Goal: Answer question/provide support: Share knowledge or assist other users

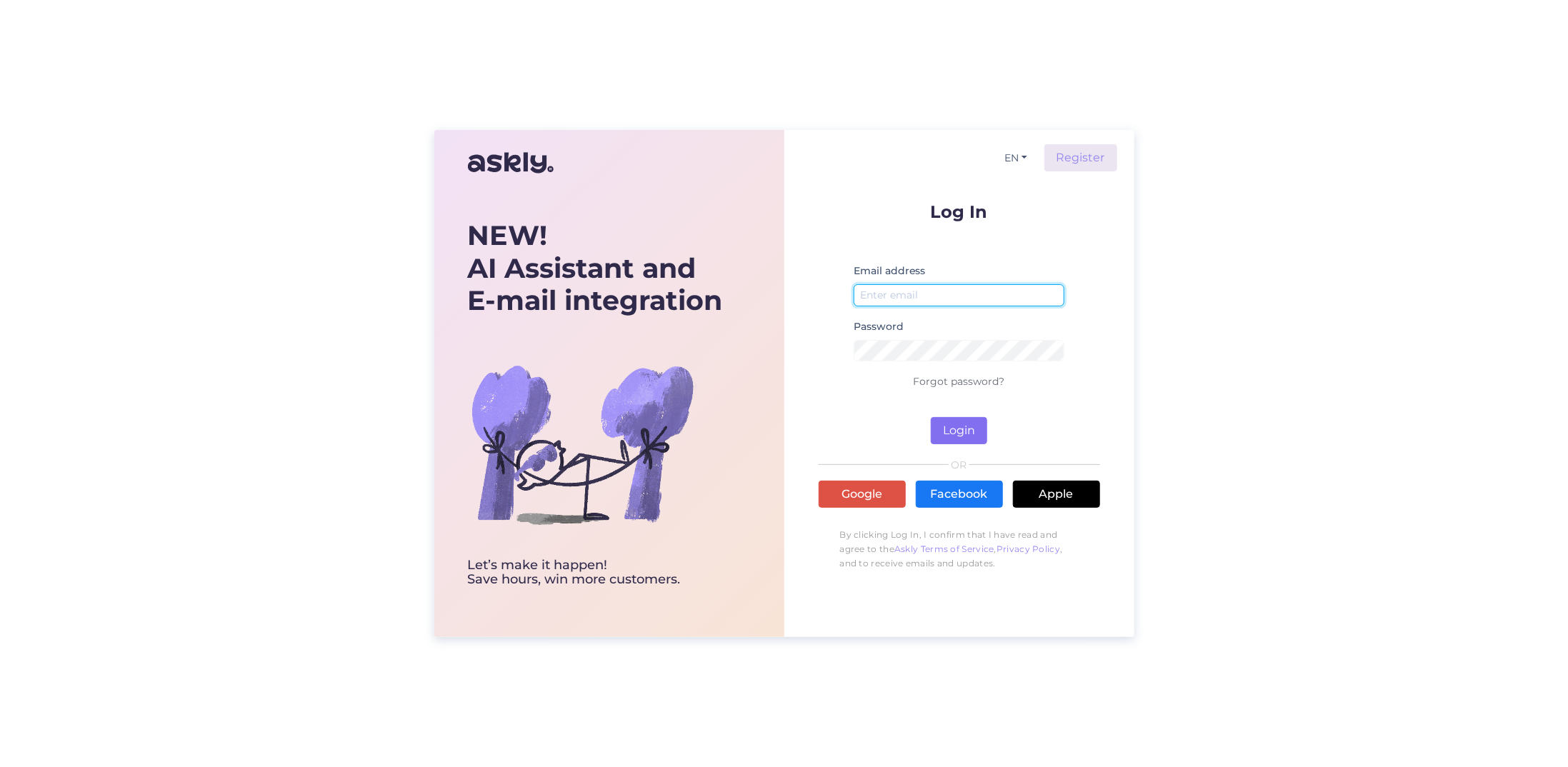
type input "[EMAIL_ADDRESS][DOMAIN_NAME]"
click at [963, 429] on button "Login" at bounding box center [959, 430] width 57 height 27
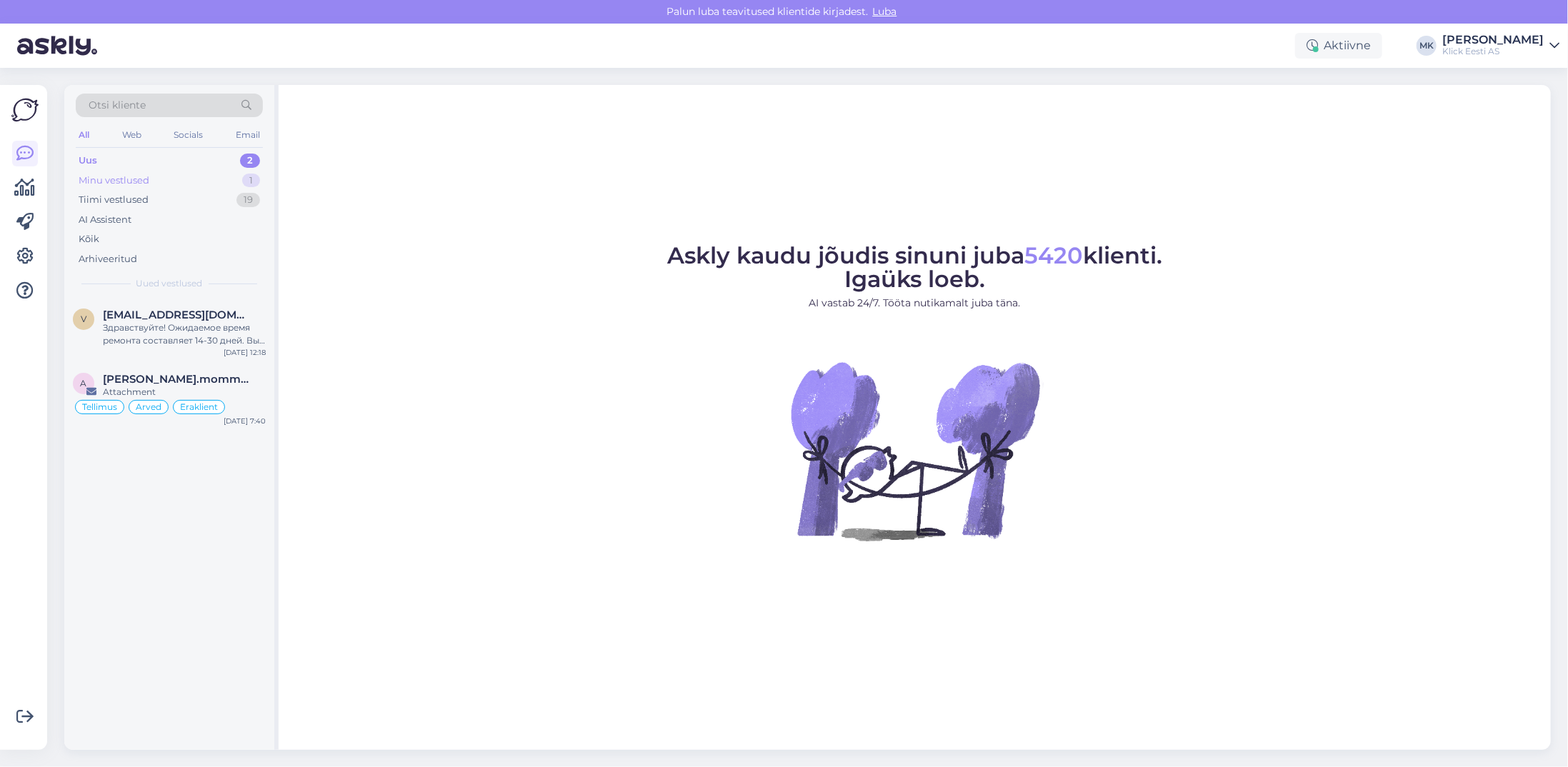
click at [131, 176] on div "Minu vestlused" at bounding box center [113, 181] width 71 height 14
click at [158, 337] on div "Edastan teie soovitud tarneinfo [PERSON_NAME] [PERSON_NAME] pakiautomaati ja ko…" at bounding box center [184, 334] width 163 height 26
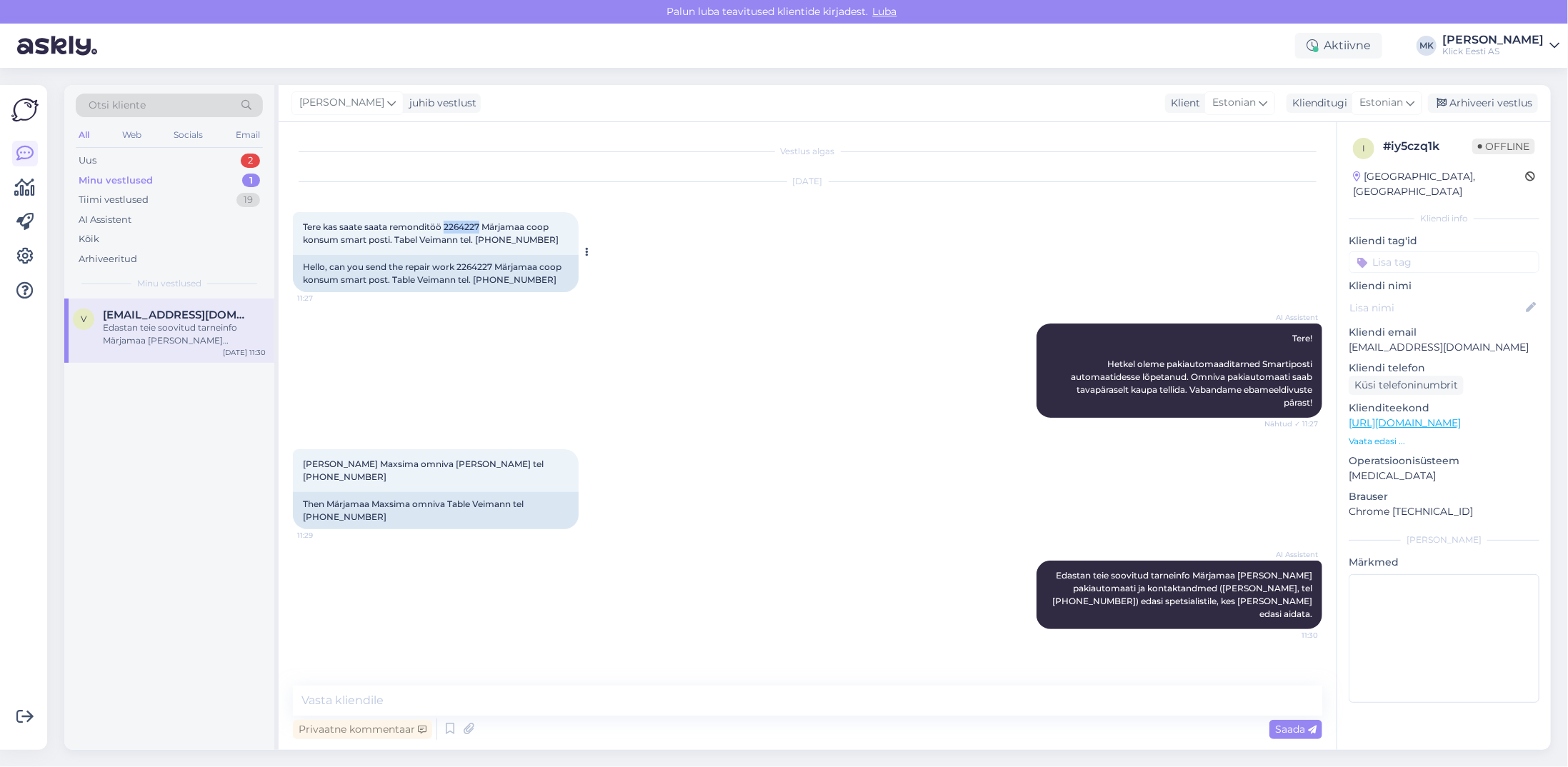
drag, startPoint x: 481, startPoint y: 229, endPoint x: 445, endPoint y: 224, distance: 36.3
click at [445, 224] on span "Tere kas saate saata remonditöö 2264227 [PERSON_NAME] coop konsum smart posti. …" at bounding box center [431, 233] width 256 height 23
copy span "2264227"
click at [446, 700] on textarea at bounding box center [807, 700] width 1030 height 30
click at [373, 736] on div "Privaatne kommentaar" at bounding box center [362, 729] width 140 height 19
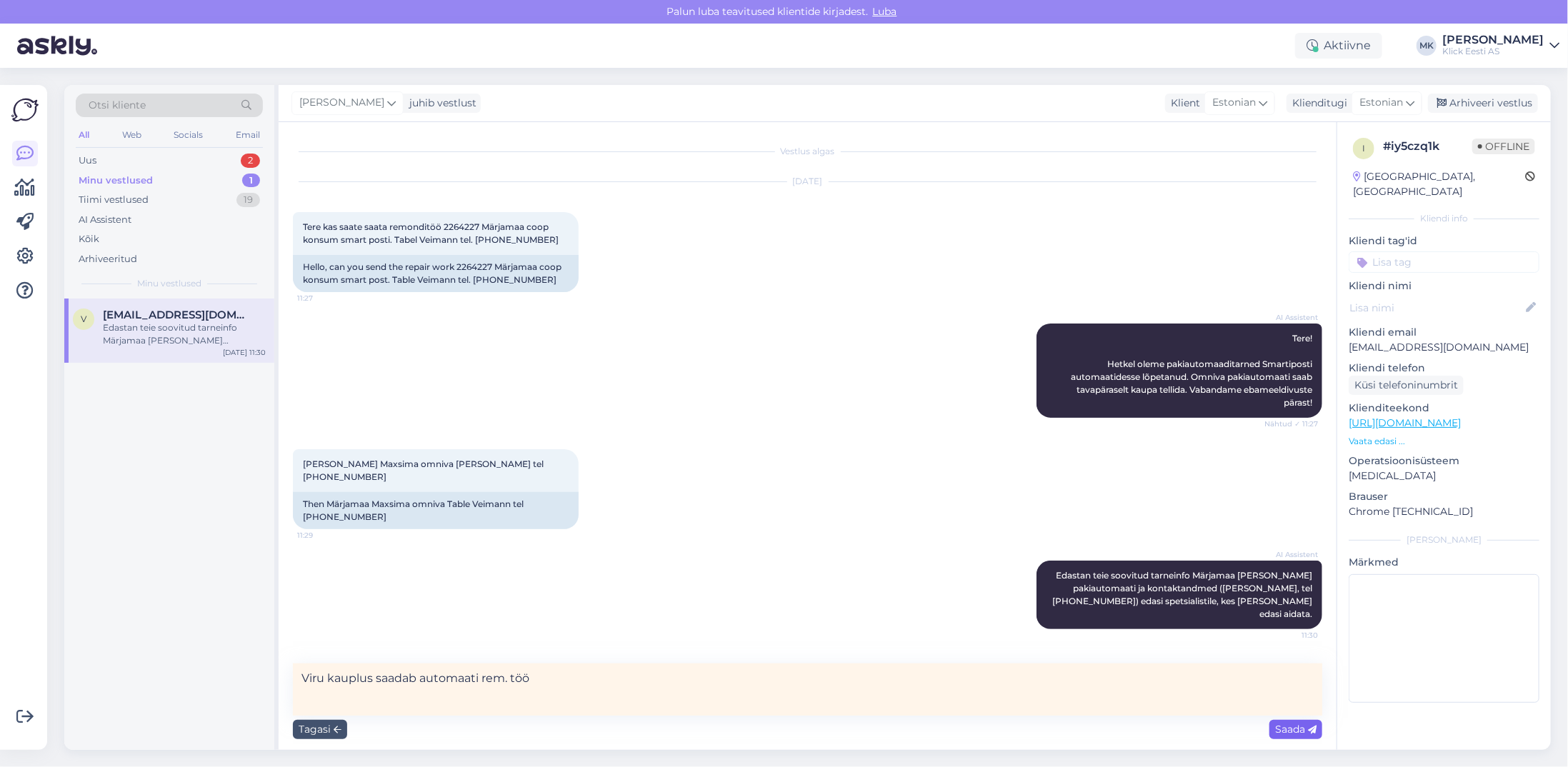
type textarea "Viru kauplus saadab automaati rem. töö"
click at [1294, 735] on span "Saada" at bounding box center [1296, 729] width 41 height 13
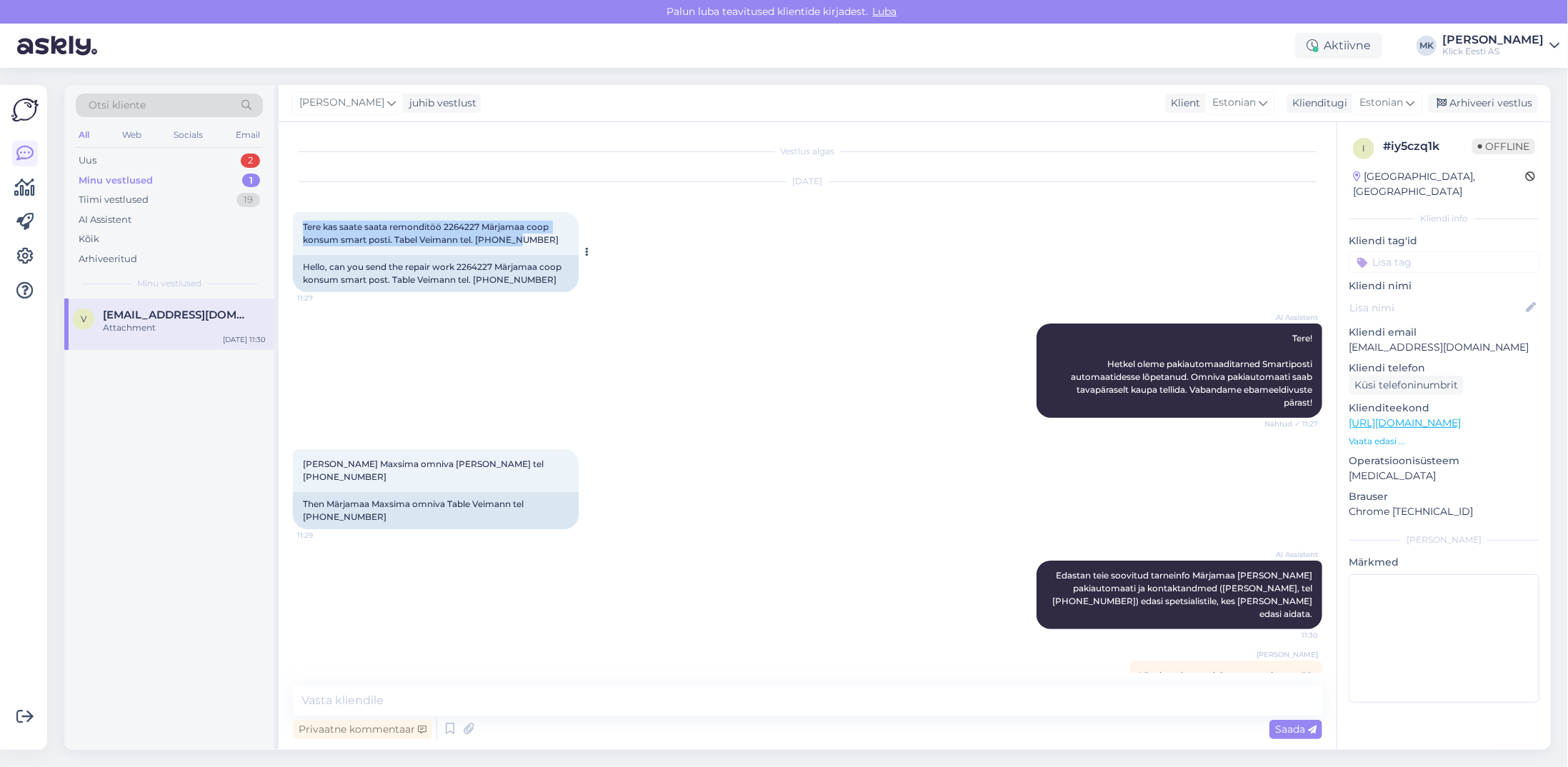
drag, startPoint x: 528, startPoint y: 236, endPoint x: 303, endPoint y: 226, distance: 225.2
click at [303, 226] on div "Tere kas saate saata remonditöö 2264227 Märjamaa coop konsum smart posti. Tabel…" at bounding box center [435, 234] width 285 height 43
copy span "Tere kas saate saata remonditöö 2264227 [PERSON_NAME] coop konsum smart posti. …"
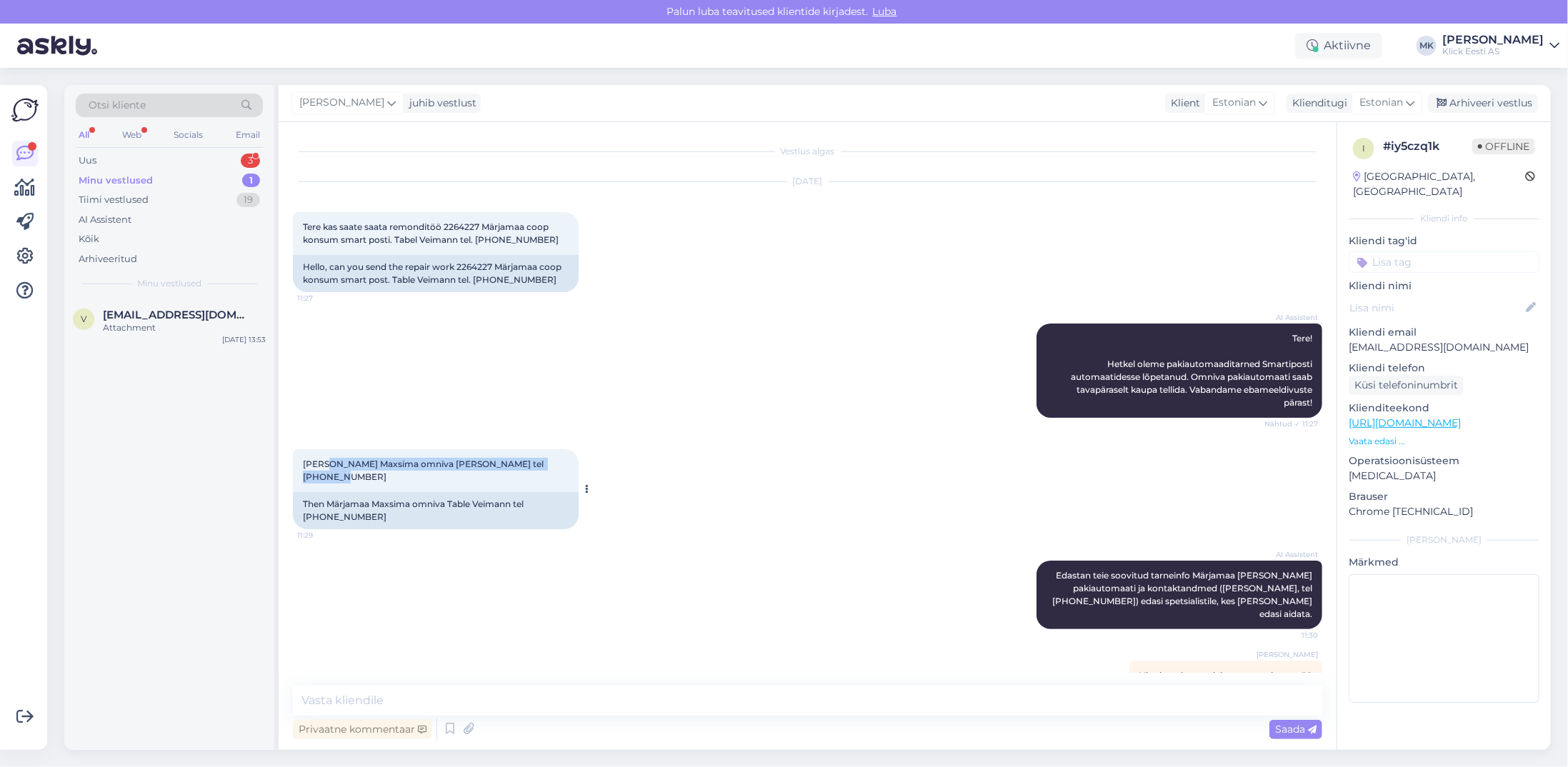
drag, startPoint x: 555, startPoint y: 468, endPoint x: 321, endPoint y: 462, distance: 234.1
click at [321, 462] on span "[PERSON_NAME] Maxsima omniva [PERSON_NAME] tel [PHONE_NUMBER]" at bounding box center [425, 471] width 243 height 23
copy span "Märjamaa Maxsima omniva Tabel Veimann tel 54511255"
click at [144, 182] on div "Minu vestlused" at bounding box center [115, 181] width 75 height 14
click at [140, 311] on span "[EMAIL_ADDRESS][DOMAIN_NAME]" at bounding box center [176, 315] width 149 height 13
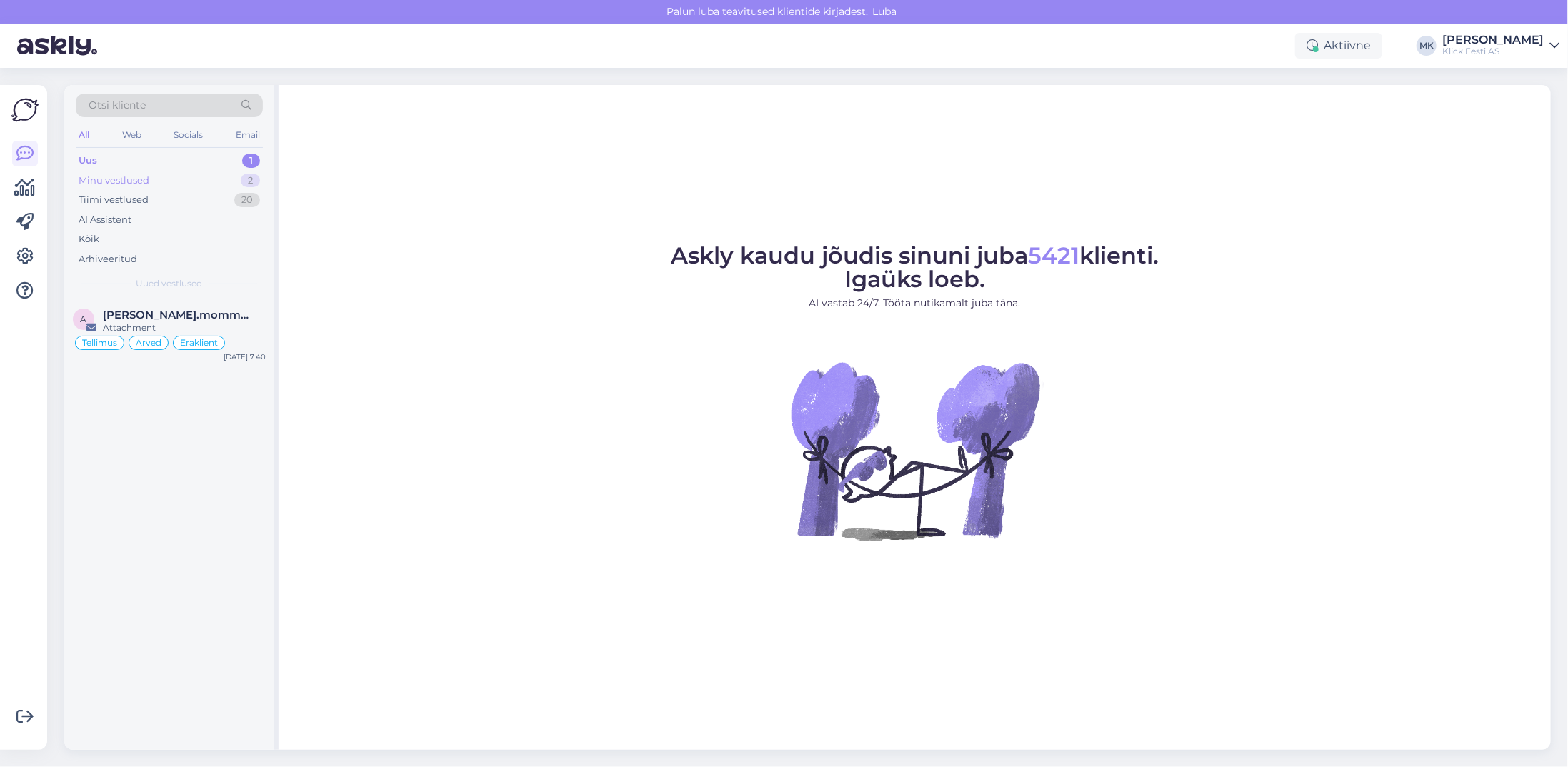
click at [147, 180] on div "Minu vestlused" at bounding box center [113, 181] width 71 height 14
click at [185, 379] on div "Здравствуйте! Ожидаемое время ремонта составляет 14-30 дней. Вы можете отслежив…" at bounding box center [184, 385] width 163 height 26
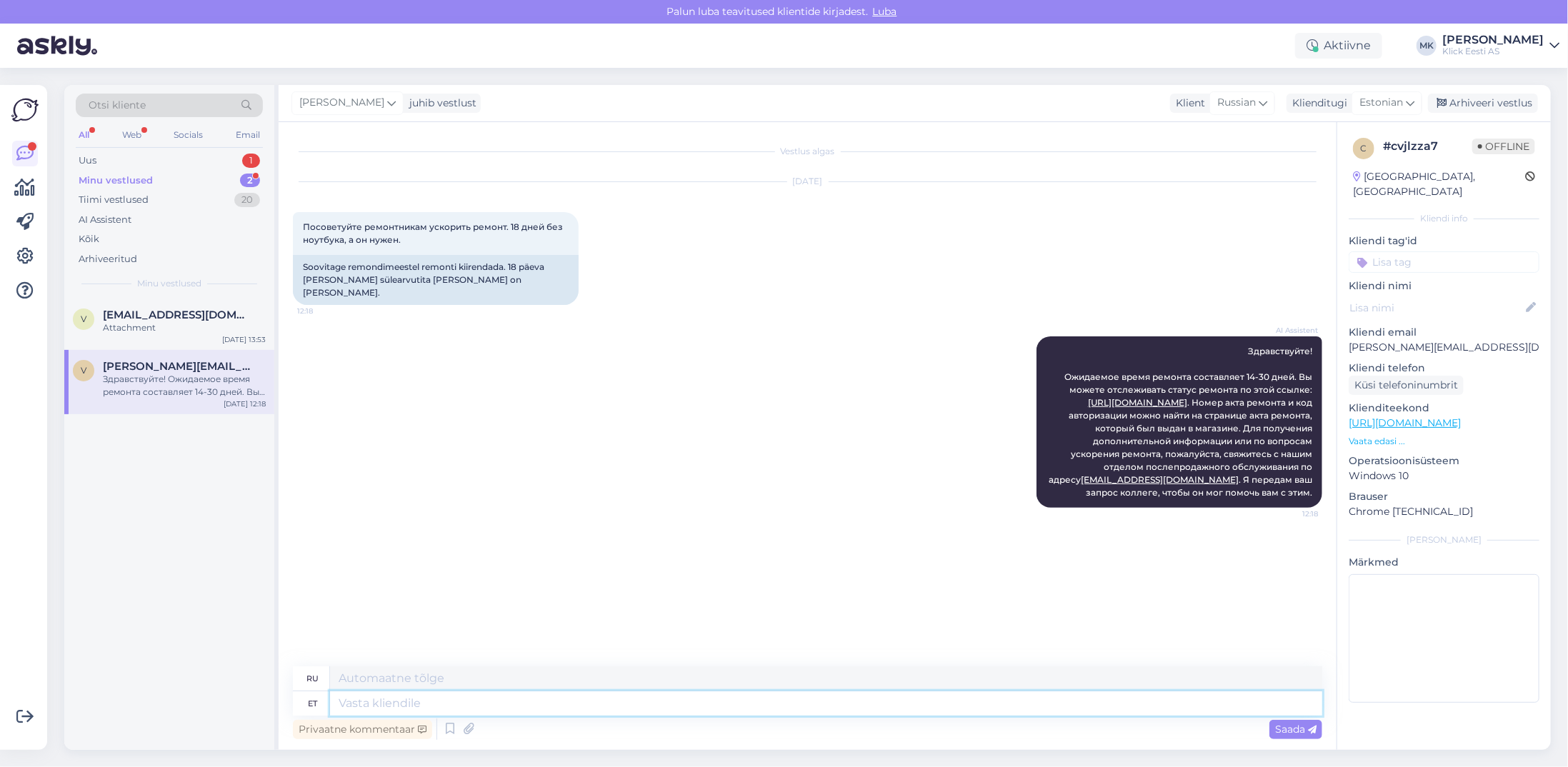
click at [386, 701] on textarea at bounding box center [826, 703] width 992 height 24
type textarea "Tere!"
type textarea "Привет!"
type textarea "Tere! Edastage"
type textarea "Привет! Вперёд!"
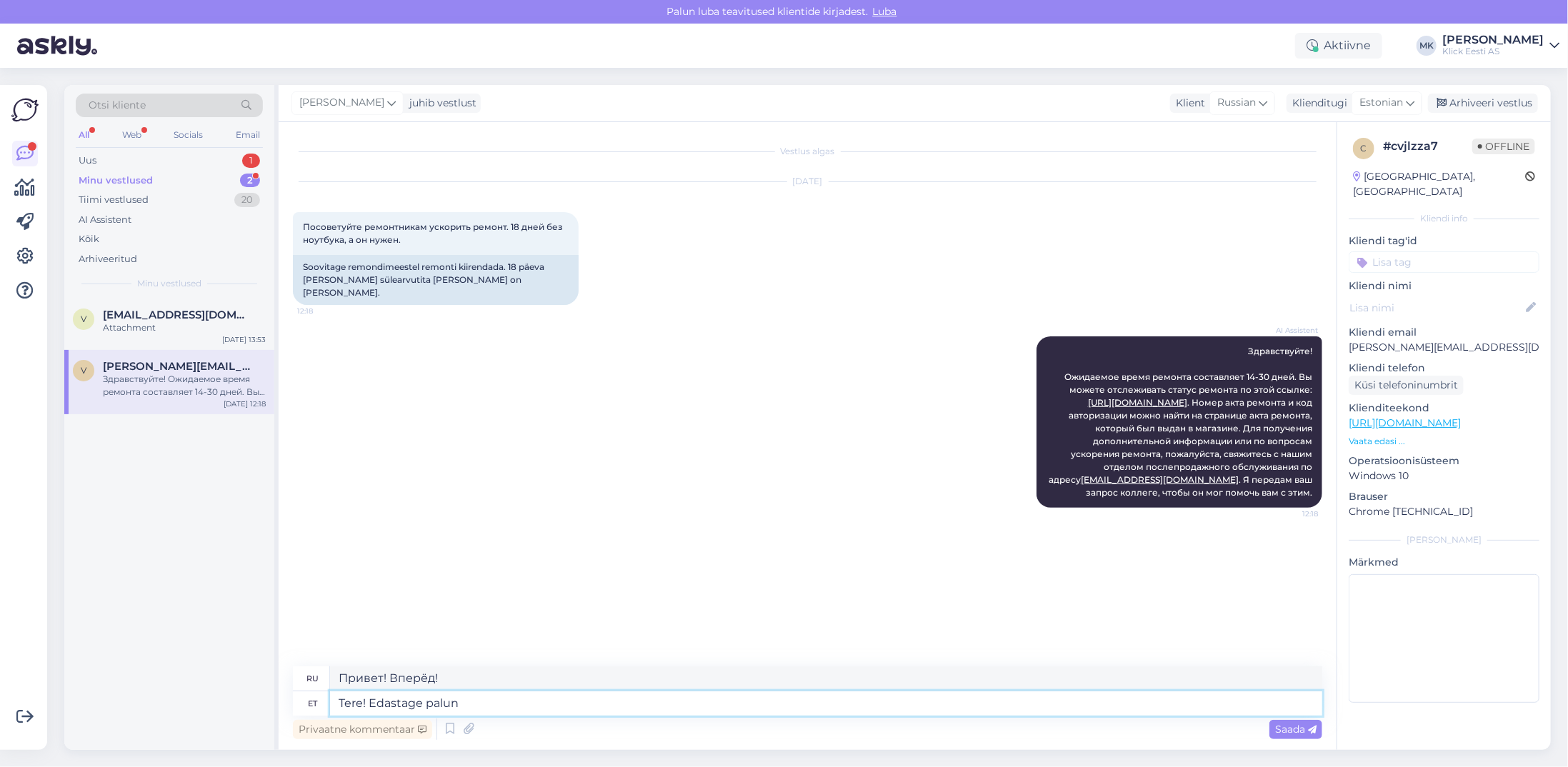
type textarea "Tere! Edastage palun"
type textarea "Здравствуйте! Пожалуйста, перешлите."
type textarea "Tere! Edastage [PERSON_NAME]"
type textarea "Здравствуйте! Пожалуйста, также перешлите"
type textarea "Tere! Edastage [PERSON_NAME] remonditöö n"
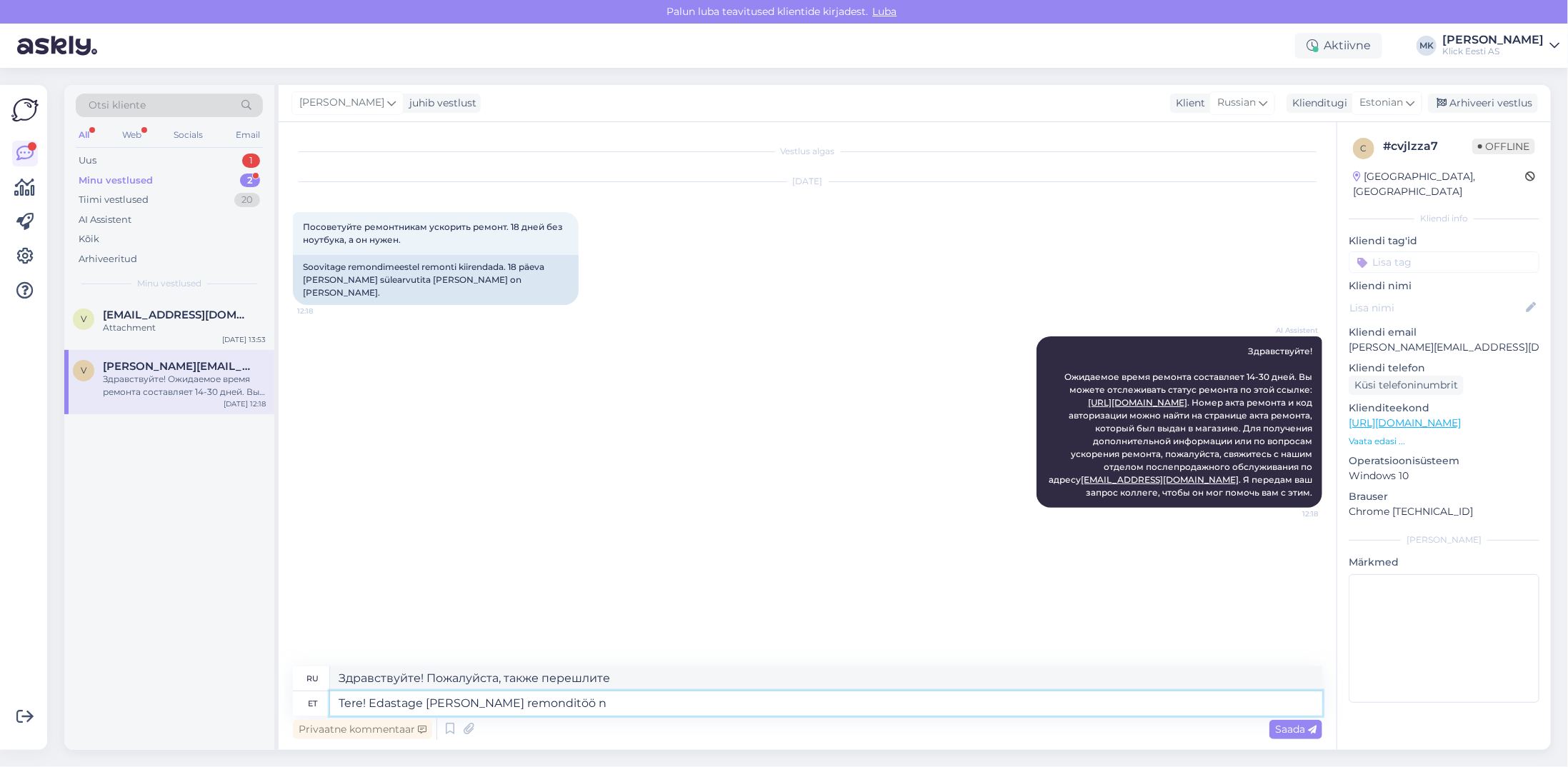
type textarea "Здравствуйте! Пожалуйста, также перешлите информацию о ремонтных работах."
type textarea "Tere! Edastage [PERSON_NAME] remonditöö number, teie"
type textarea "Здравствуйте! Пожалуйста, укажите номер ремонта."
type textarea "Tere! Edastage [PERSON_NAME] remonditöö number, teie n"
type textarea "Здравствуйте! Пожалуйста, также укажите номер вашего ремонта."
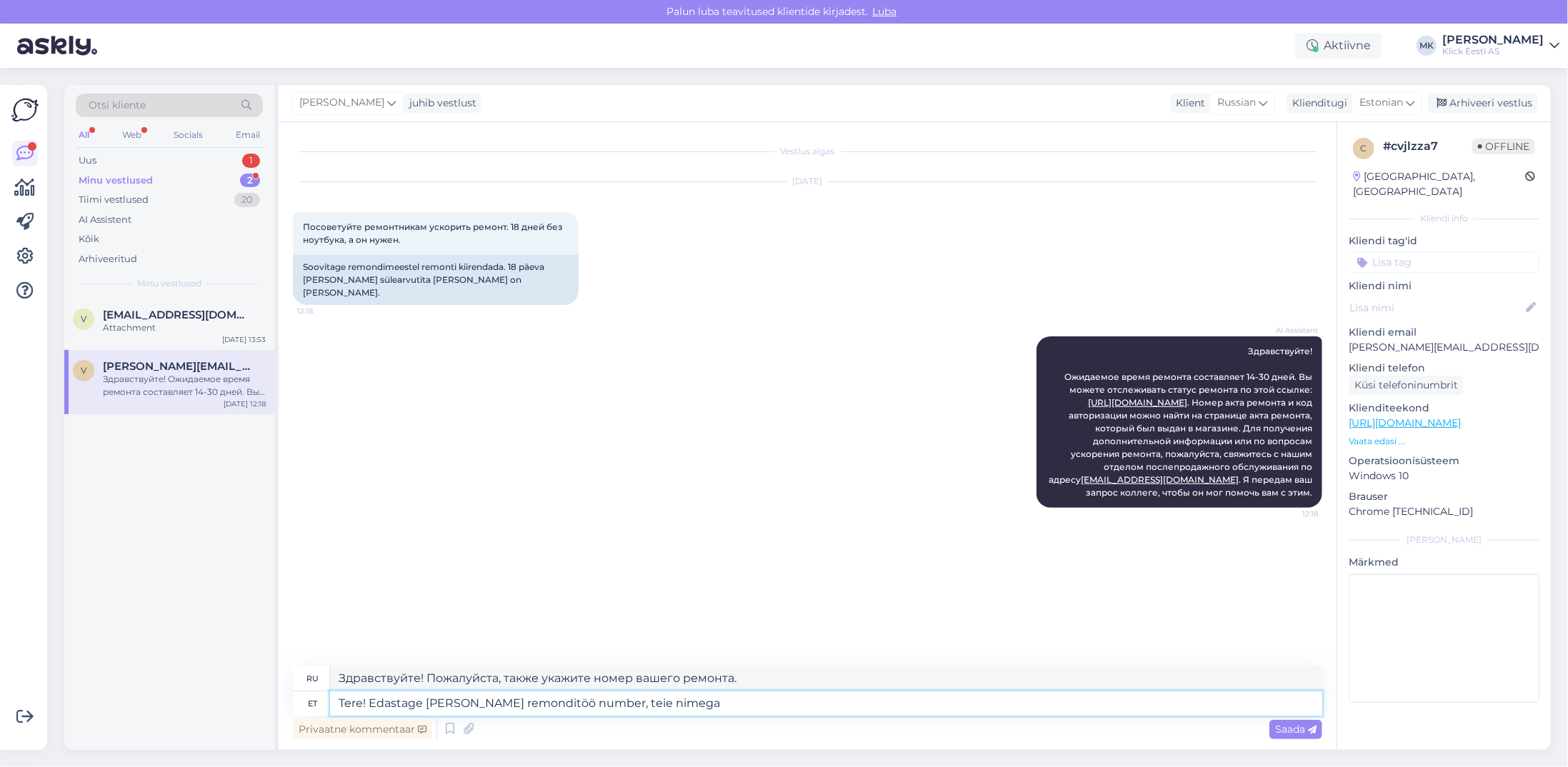
type textarea "Tere! Edastage [PERSON_NAME] remonditöö number, teie nimega e"
type textarea "Здравствуйте! Пожалуйста, укажите номер ремонта и ваше имя."
type textarea "Tere! Edastage [PERSON_NAME] remonditöö number, teie nimega ei tu"
type textarea "Здравствуйте! Пожалуйста, укажите номер ремонта, а не ваше имя."
type textarea "Tere! Edastage [PERSON_NAME] remonditöö number, teie nimega [PERSON_NAME] ka"
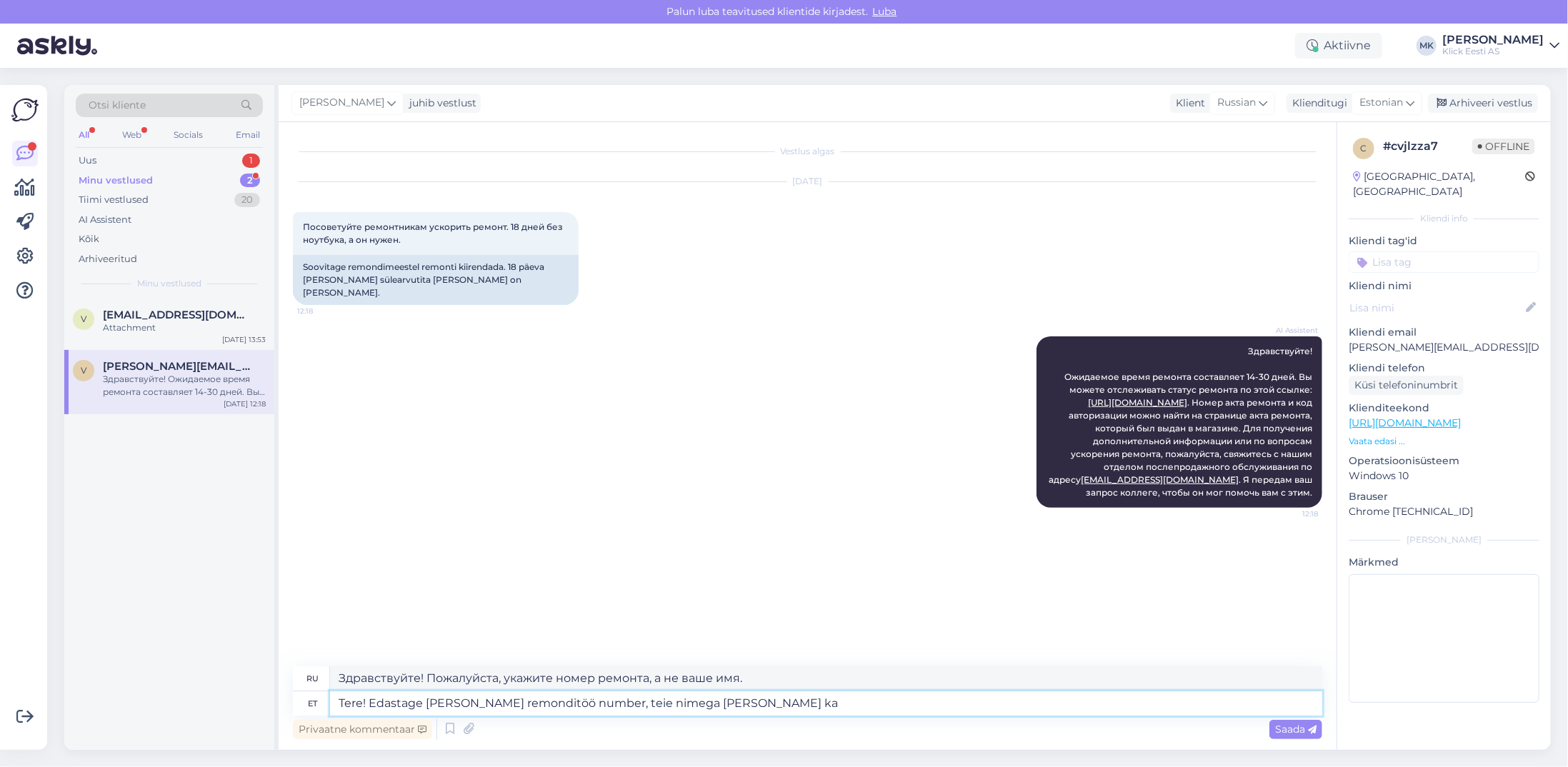
type textarea "Здравствуйте! Пожалуйста, укажите также номер ремонта, ваше имя не будет указан…"
type textarea "Tere! Edastage [PERSON_NAME] remonditöö number, teie nimega [PERSON_NAME] kahju…"
type textarea "Здравствуйте! Пожалуйста, укажите также номер ремонта, к сожалению, ваше имя не…"
type textarea "Tere! Edastage [PERSON_NAME] remonditöö number, teie nimega [PERSON_NAME] kahju…"
type textarea "Здравствуйте! Пожалуйста, также укажите номер ремонта. К сожалению, по вашему и…"
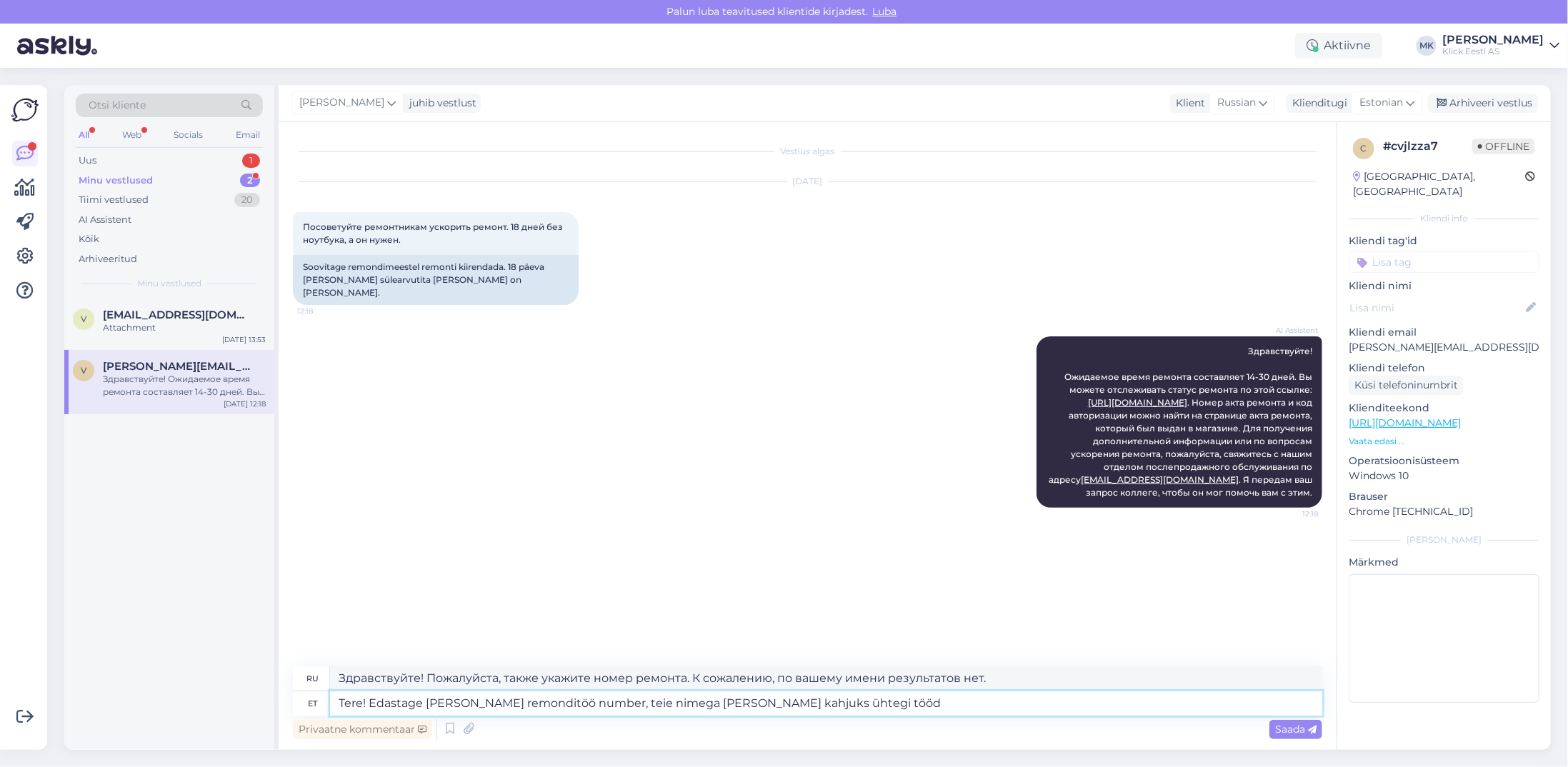
type textarea "Tere! Edastage [PERSON_NAME] remonditöö number, teie nimega [PERSON_NAME] kahju…"
type textarea "Здравствуйте! Пожалуйста, также укажите номер ремонтной работы. К сожалению, ра…"
type textarea "Tere! Edastage [PERSON_NAME] remonditöö number, teie nimega [PERSON_NAME] kahju…"
type textarea "Здравствуйте! Пожалуйста, также укажите номер ремонтной работы. К сожалению, за…"
type textarea "Tere! Edastage [PERSON_NAME] remonditöö number, teie nimega [PERSON_NAME] kahju…"
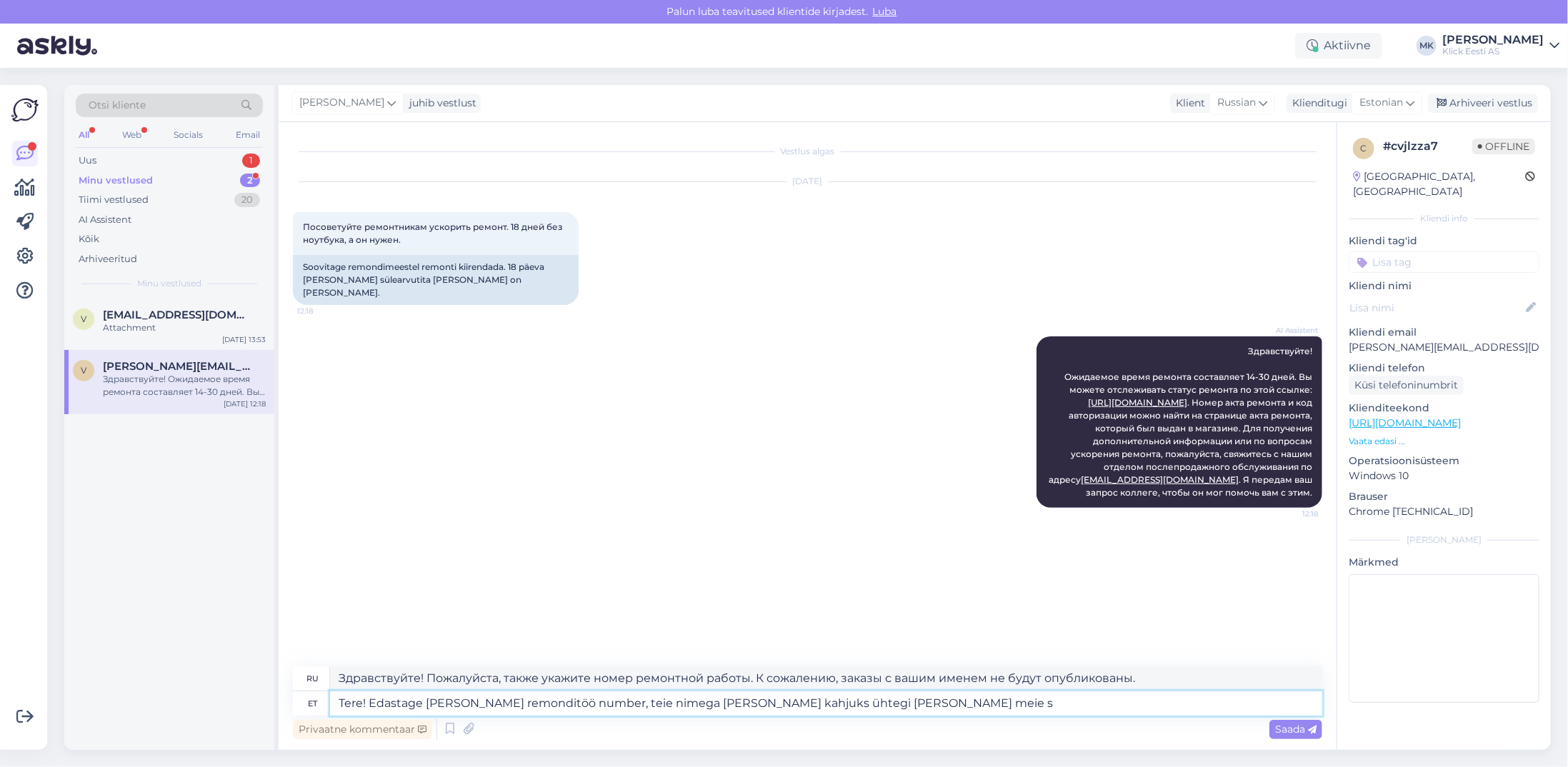
type textarea "Здравствуйте! Пожалуйста, также укажите номер вашего заказа. К сожалению, заказ…"
type textarea "Tere! Edastage [PERSON_NAME] remonditöö number, teie nimega [PERSON_NAME] kahju…"
type textarea "Здравствуйте! Пожалуйста, также укажите номер ремонтной работы. К сожалению, за…"
click at [370, 701] on textarea "Tere! Edastage [PERSON_NAME] remonditöö number, teie nimega [PERSON_NAME] kahju…" at bounding box center [826, 703] width 992 height 24
type textarea "Tere! KiEdastage [PERSON_NAME] remonditöö number, teie nimega [PERSON_NAME] kah…"
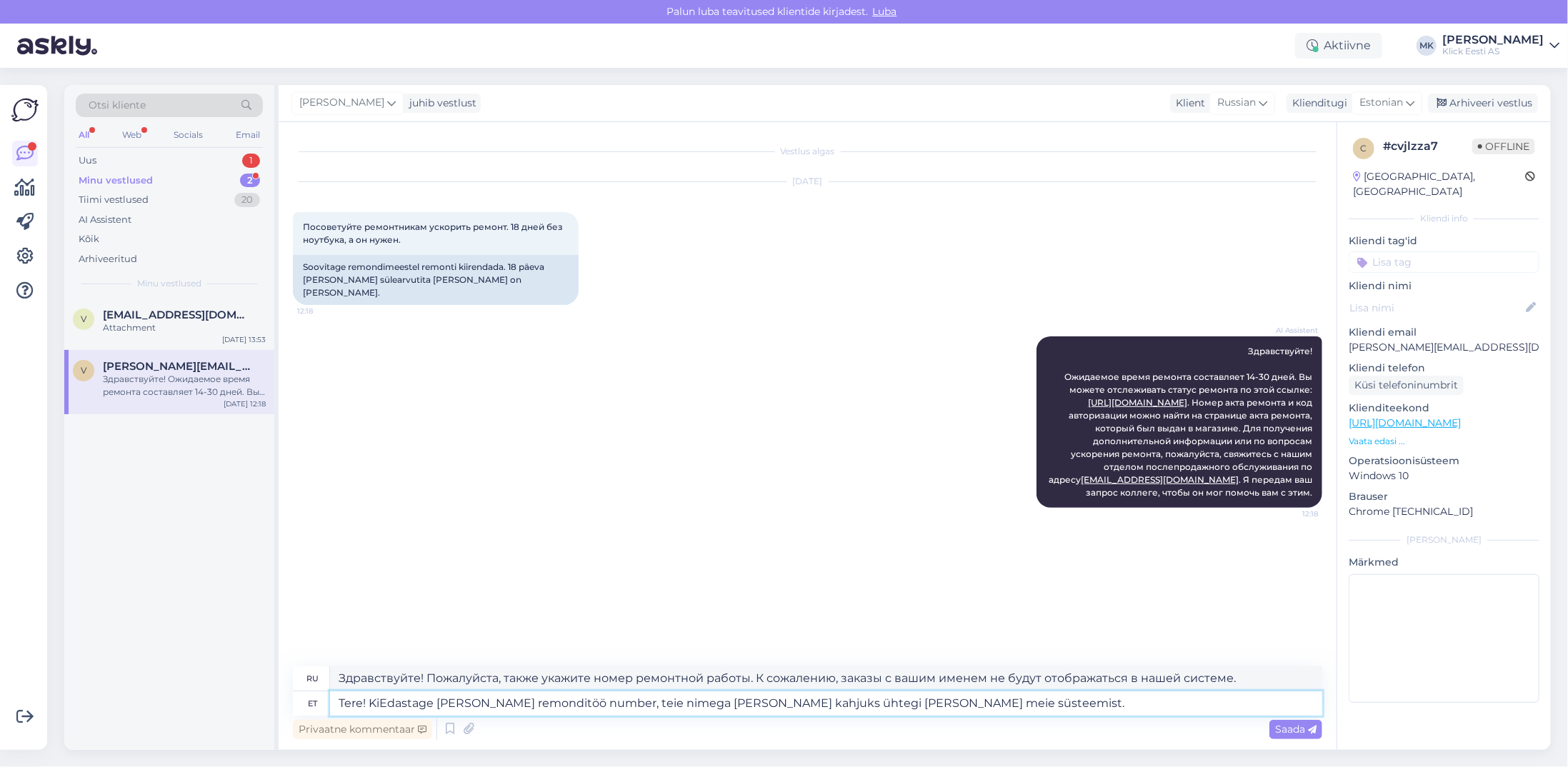
type textarea "Здравствуйте! Пожалуйста, также укажите номер ремонтной работы. К сожалению, в …"
type textarea "Tere! KirjEdastage [PERSON_NAME] remonditöö number, teie nimega [PERSON_NAME] k…"
type textarea "Здравствуйте! Пожалуйста, также укажите номер ремонтной работы. К сожалению, за…"
type textarea "Tere! Kirjutan Edastage [PERSON_NAME] remonditöö number, teie nimega [PERSON_NA…"
type textarea "Здравствуйте! НапишитеПожалуйста, также укажите номер ремонтной работы. К сожал…"
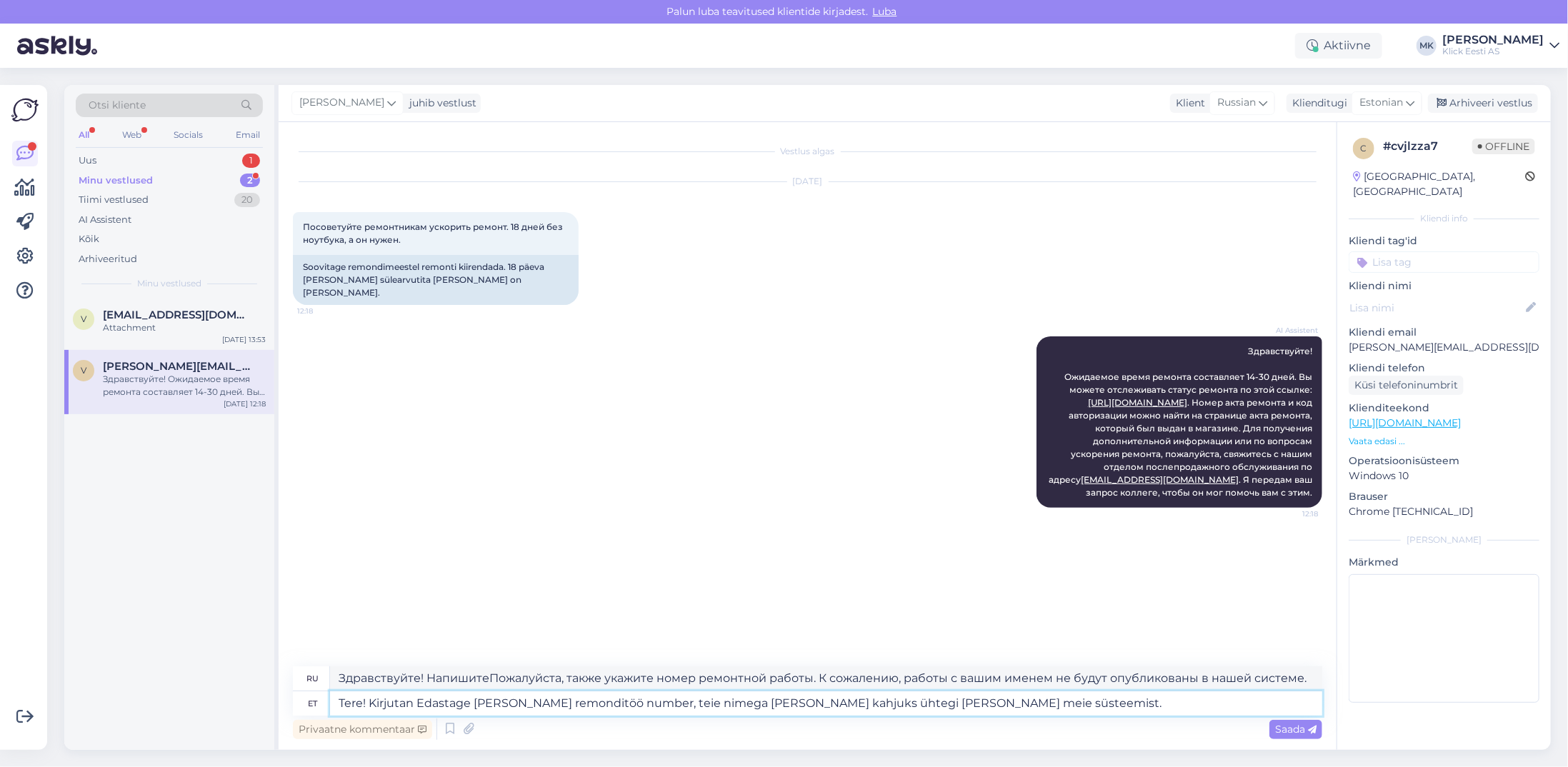
type textarea "Tere! Kirjutan tEdastage [PERSON_NAME] remonditöö number, teie nimega [PERSON_N…"
type textarea "Здравствуйте! Пишу вам. Пожалуйста, также укажите номер ремонтной работы. К сож…"
type textarea "Tere! Kirjutan teiEdastage [PERSON_NAME] remonditöö number, teie nimega [PERSON…"
type textarea "Здравствуйте! Пишу вам. Пожалуйста, также укажите номер ремонтной работы. К сож…"
type textarea "Tere! Kirjutan teile Edastage [PERSON_NAME] remonditöö number, teie nimega [PER…"
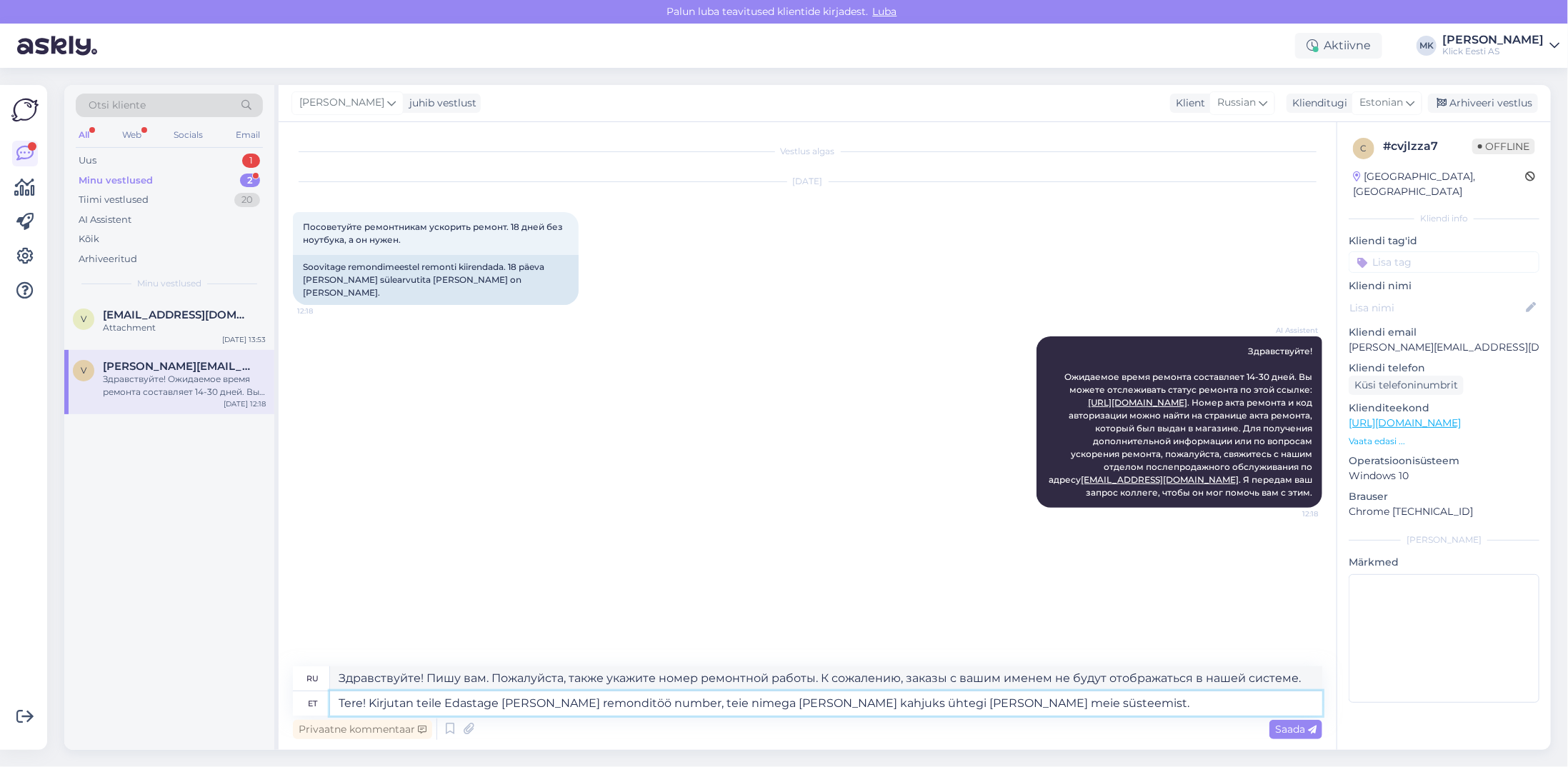
type textarea "Здравствуйте! Пишу вам. Пожалуйста, также укажите номер ремонтной работы. К сож…"
type textarea "Tere! Kirjutan teile JEdastage [PERSON_NAME] remonditöö number, teie nimega [PE…"
type textarea "Здравствуйте! Пишу вам. Пожалуйста, также укажите номер ремонтной работы. К сож…"
type textarea "Tere! Kirjutan teile JärEdastage [PERSON_NAME] remonditöö number, teie nimega […"
type textarea "Здравствуйте! Пишу вам. Пожалуйста, также укажите номер ремонтной работы. К сож…"
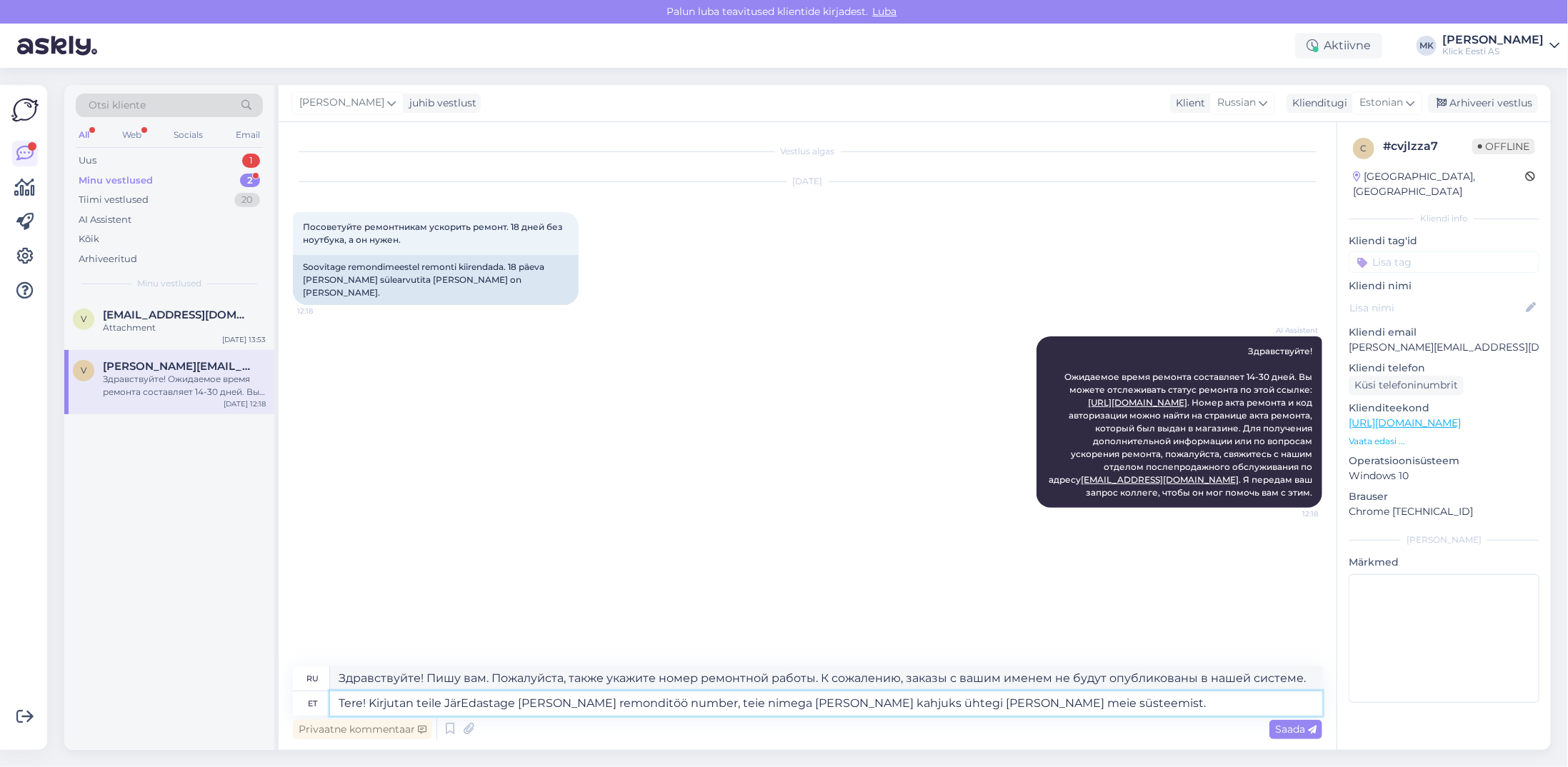
type textarea "Tere! Kirjutan teile JäreEdastage [PERSON_NAME] remonditöö number, teie nimega …"
type textarea "Здравствуйте! Пишу вам. Пожалуйста, также укажите номер ремонтной работы. К сож…"
type textarea "Tere! Kirjutan teile JärelEdastage [PERSON_NAME] remonditöö number, teie nimega…"
type textarea "Здравствуйте! Пишу вам. Пожалуйста, также сообщите номер ремонтной работы. К со…"
type textarea "Tere! Kirjutan teile JäreltEdastage [PERSON_NAME] remonditöö number, teie nimeg…"
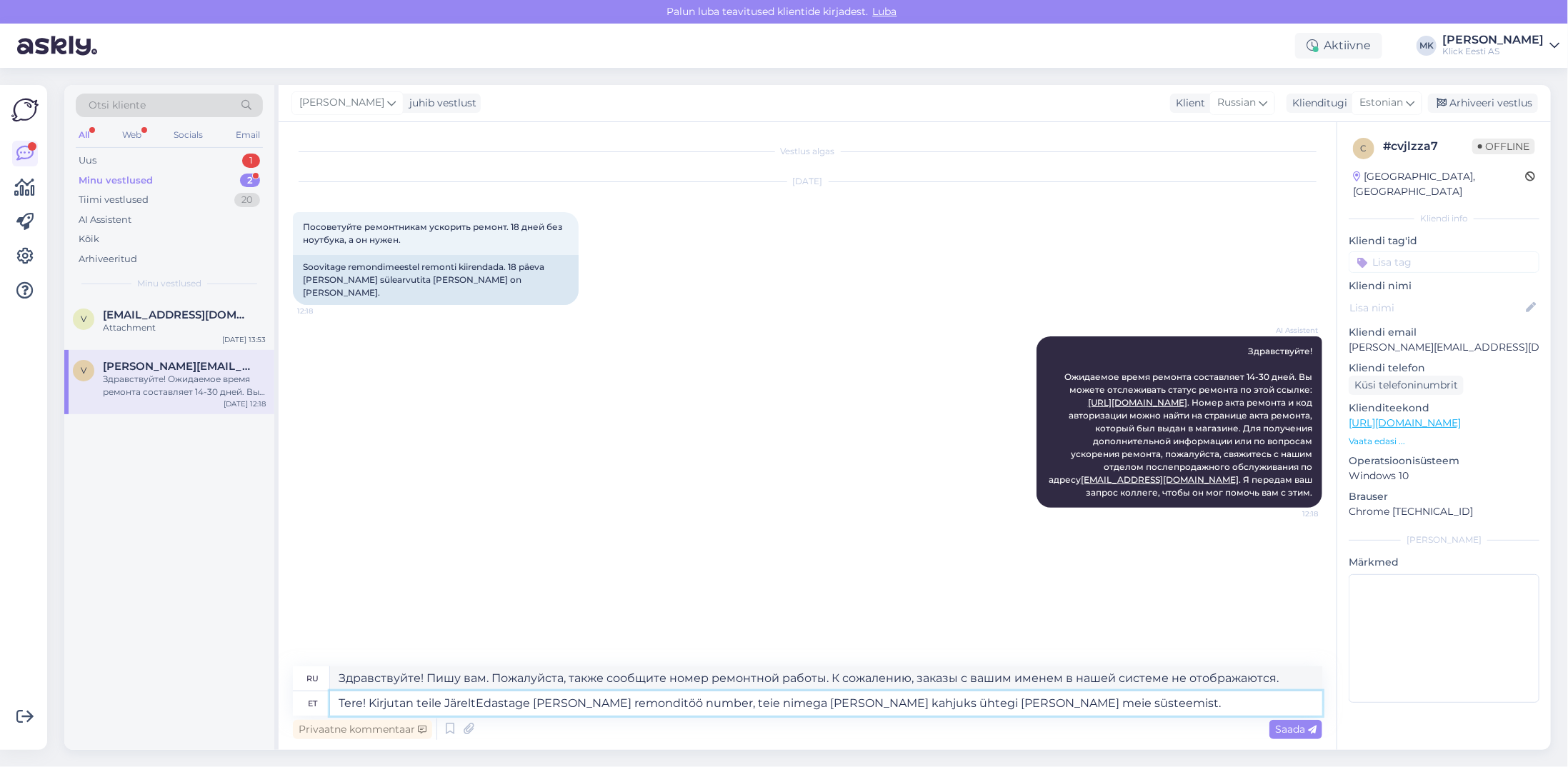
type textarea "Здравствуйте! Пишу вам. Пожалуйста, также укажите номер ремонтной работы. К сож…"
type textarea "Tere! Kirjutan teile JärelteeEdastage [PERSON_NAME] remonditöö number, teie nim…"
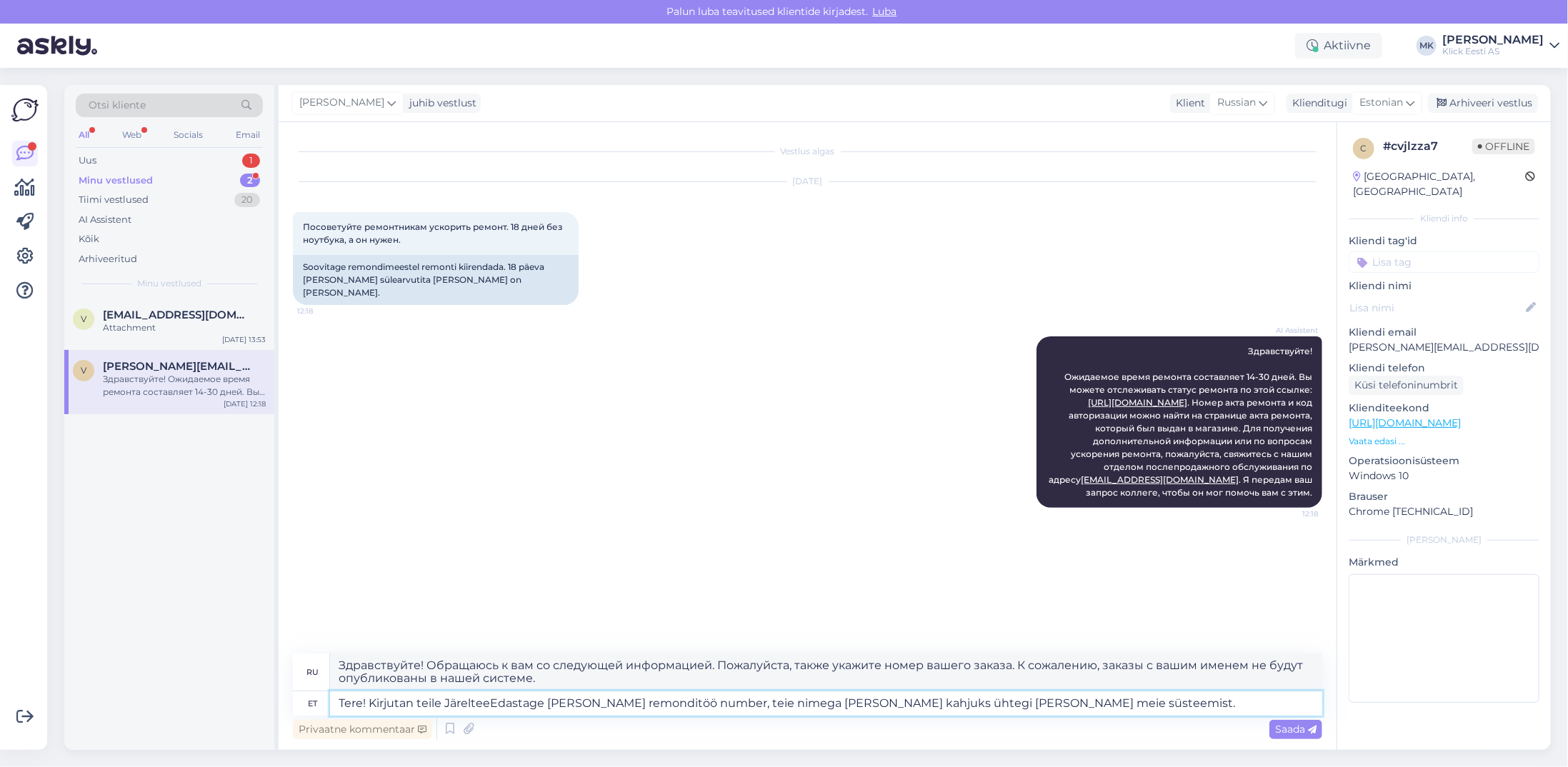
type textarea "Здравствуйте! Пишу вам. Пожалуйста, также укажите номер ремонтной работы. К сож…"
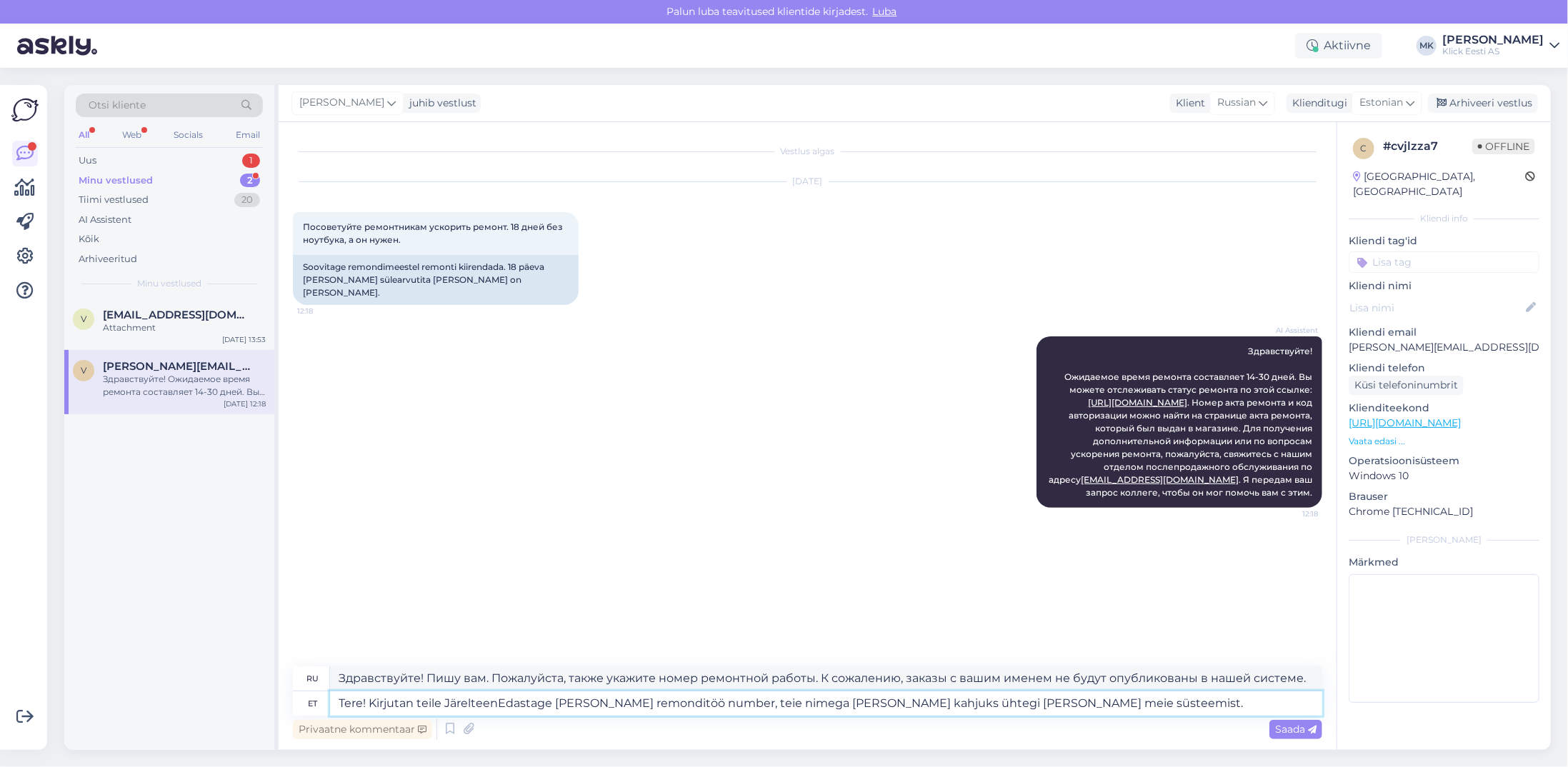
type textarea "Tere! Kirjutan teile JärelteeniEdastage [PERSON_NAME] remonditöö number, teie n…"
type textarea "Здравствуйте! Пишу вам с вопросом. Пожалуйста, также укажите номер ремонтной ра…"
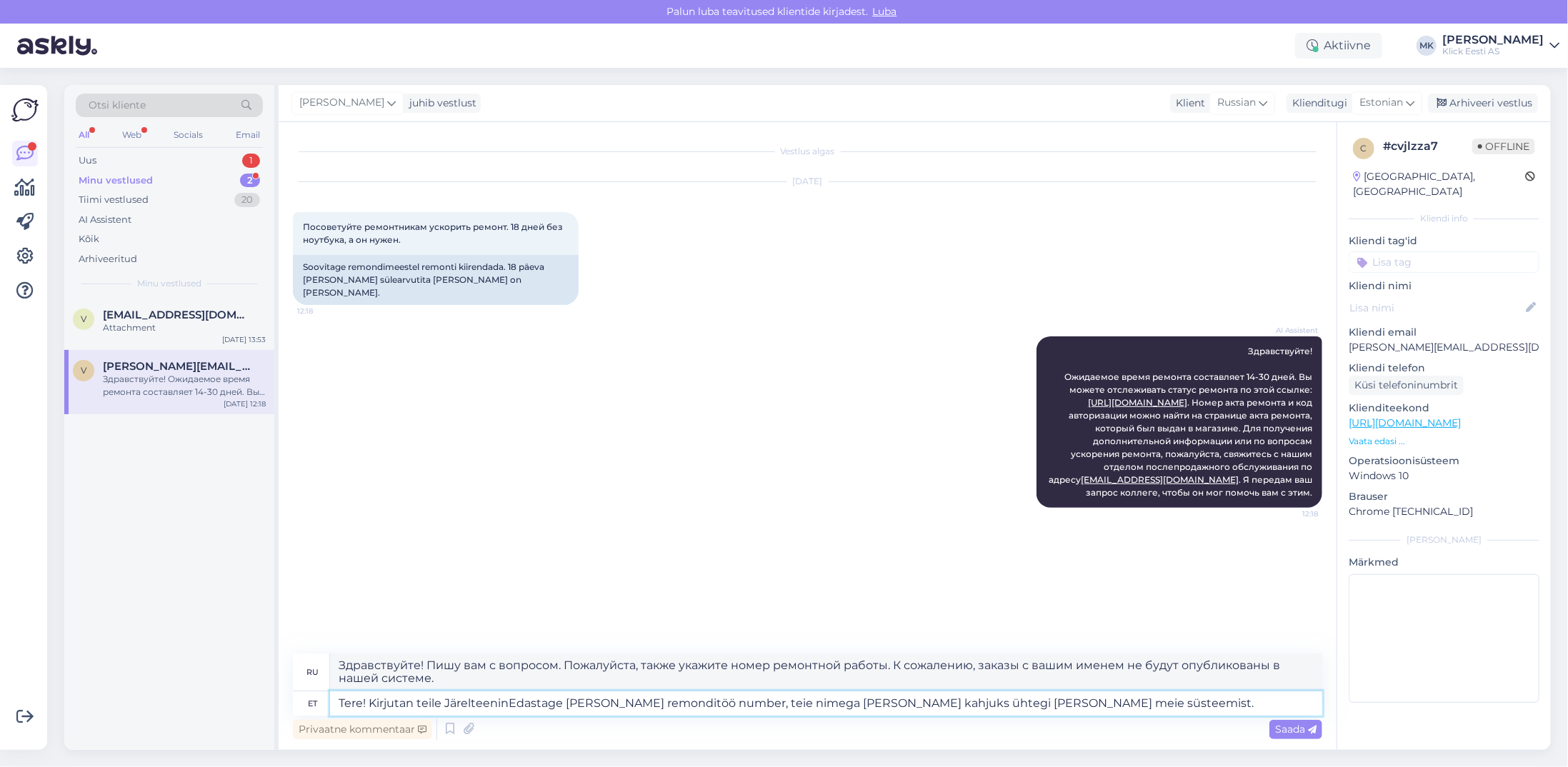
type textarea "Tere! Kirjutan teile JärelteenindEdastage [PERSON_NAME] remonditöö number, teie…"
type textarea "Здравствуйте! Пишу вам в качестве дополнения. Пожалуйста, также укажите номер р…"
type textarea "Tere! Kirjutan teile JärelteenindusEdastage [PERSON_NAME] remonditöö number, te…"
type textarea "Здравствуйте! Обращаюсь к вам по поводу послепродажного обслуживания. Пожалуйст…"
type textarea "Tere! Kirjutan teile Järelteeninduse Edastage [PERSON_NAME] remonditöö number, …"
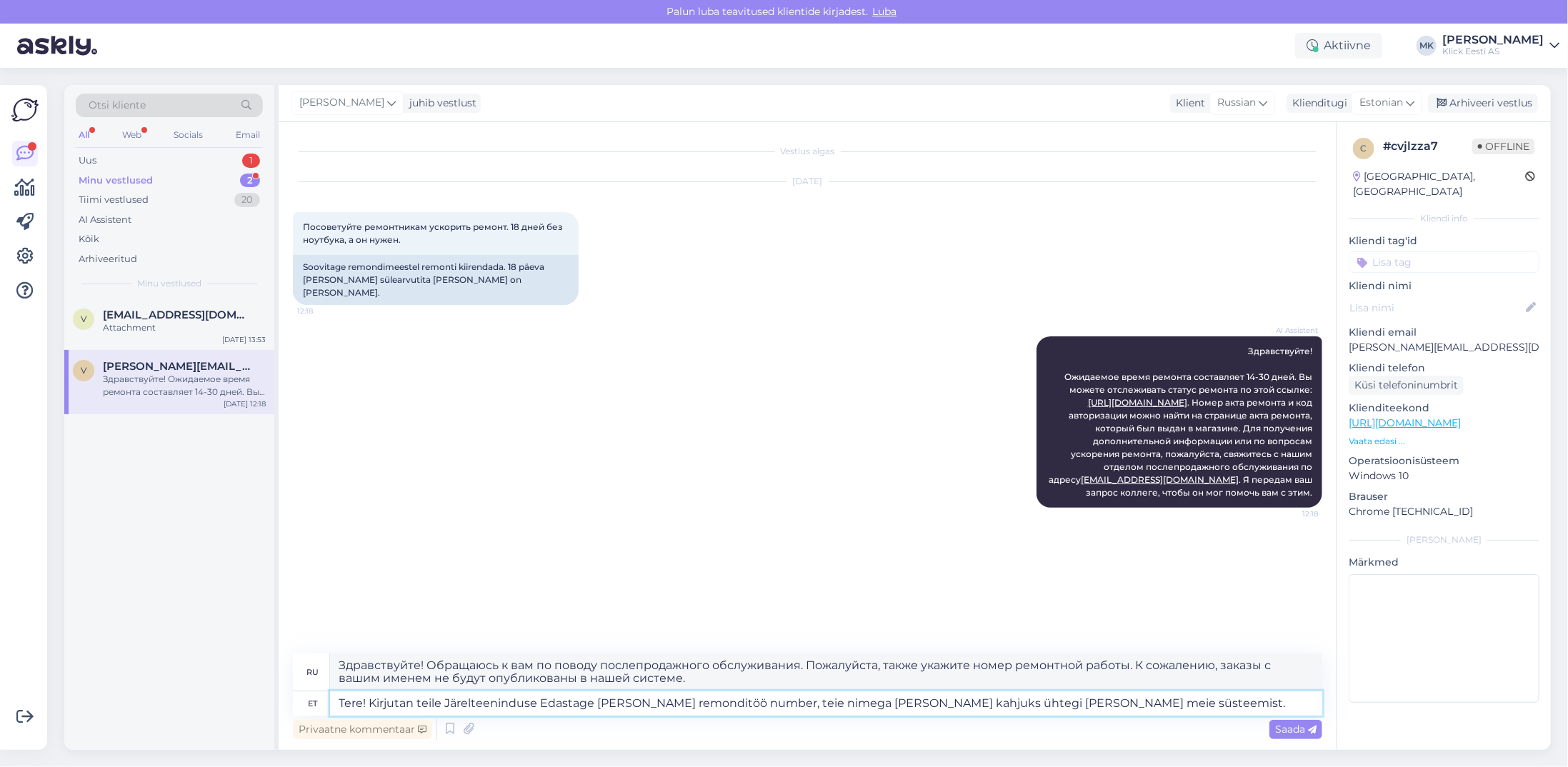
type textarea "Здравствуйте! Обращаюсь к вам по поводу послепродажного обслуживания. Пожалуйст…"
type textarea "Tere! Kirjutan teile Järelteeninduse oEdastage [PERSON_NAME] remonditöö number,…"
type textarea "Здравствуйте! Пишу вам. Пожалуйста, также укажите номер ремонтной работы. К сож…"
type textarea "Tere! Kirjutan teile Järelteeninduse osEdastage [PERSON_NAME] remonditöö number…"
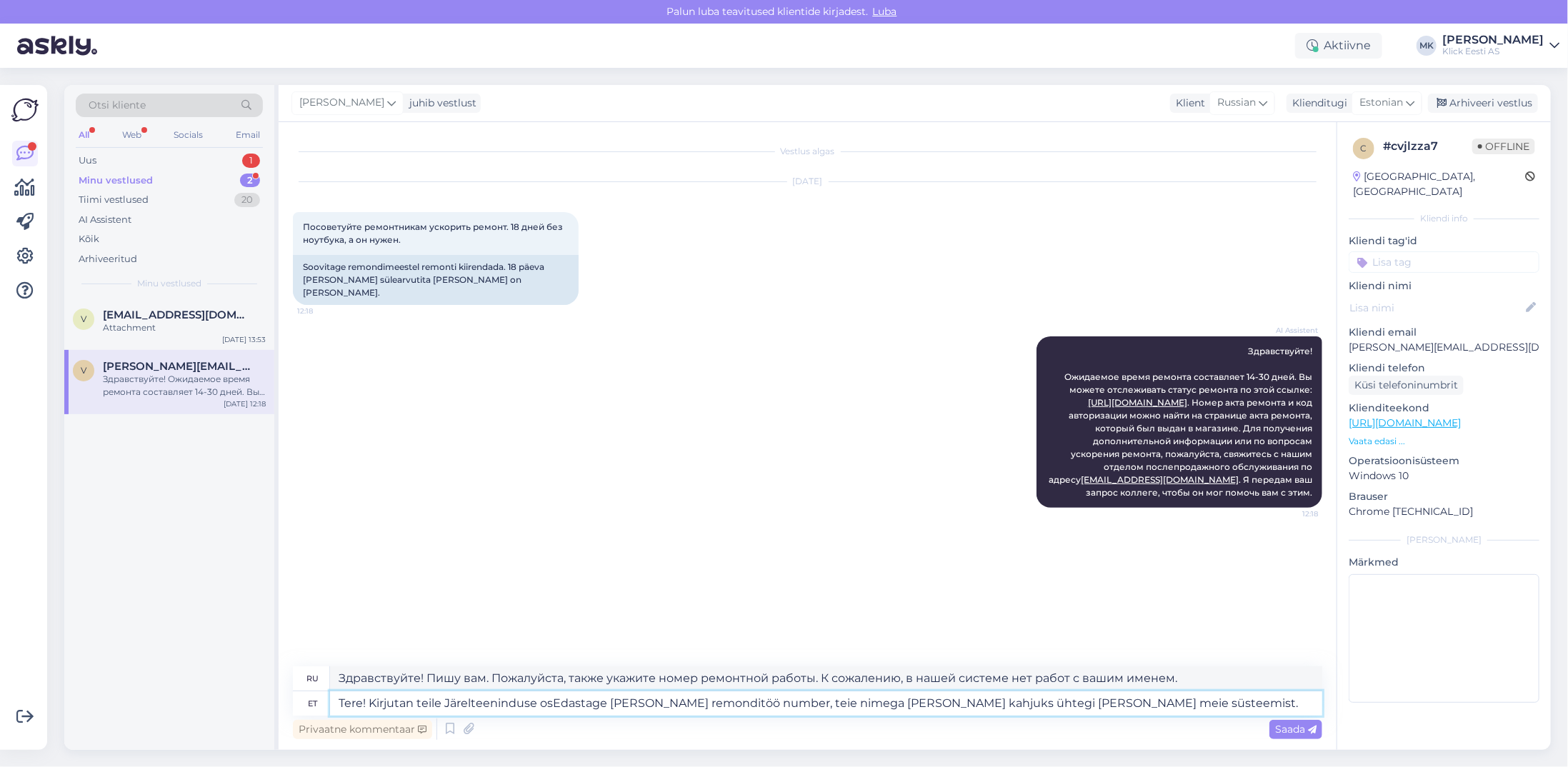
type textarea "Здравствуйте! Я пишу вам из отдела послепродажного обслуживания. Пожалуйста, та…"
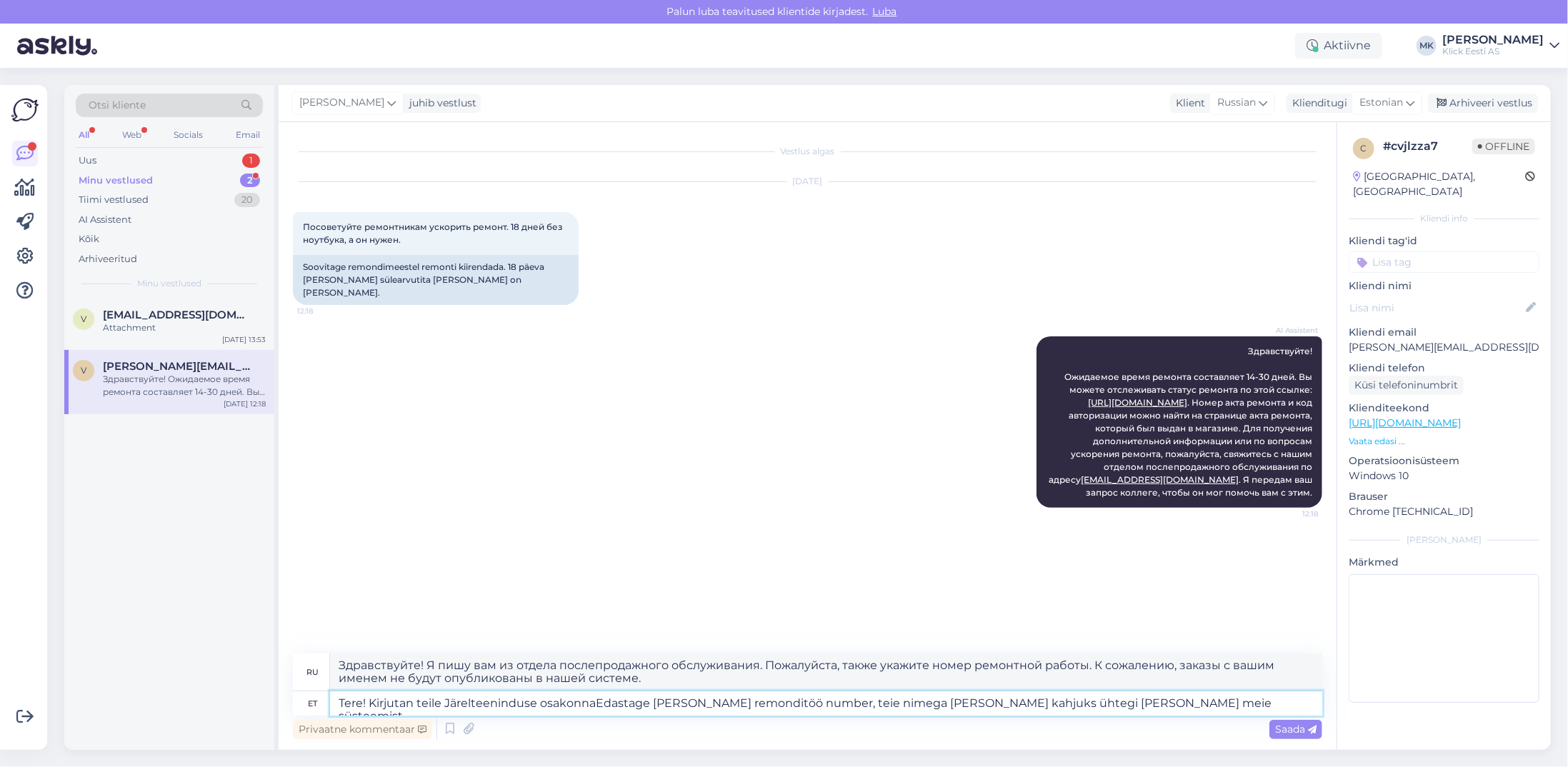
type textarea "Tere! Kirjutan teile Järelteeninduse osakonnasEdastage [PERSON_NAME] remonditöö…"
type textarea "Здравствуйте! Я пишу вам из отдела послепродажного обслуживания. Пожалуйста, та…"
type textarea "Tere! Kirjutan teile Järelteeninduse osakonnastEdastage [PERSON_NAME] remonditö…"
type textarea "Здравствуйте! Я пишу вам из отдела послепродажного обслуживания. Пожалуйста, та…"
type textarea "Tere! Kirjutan teile Järelteeninduse osakonnast Edastage [PERSON_NAME] remondit…"
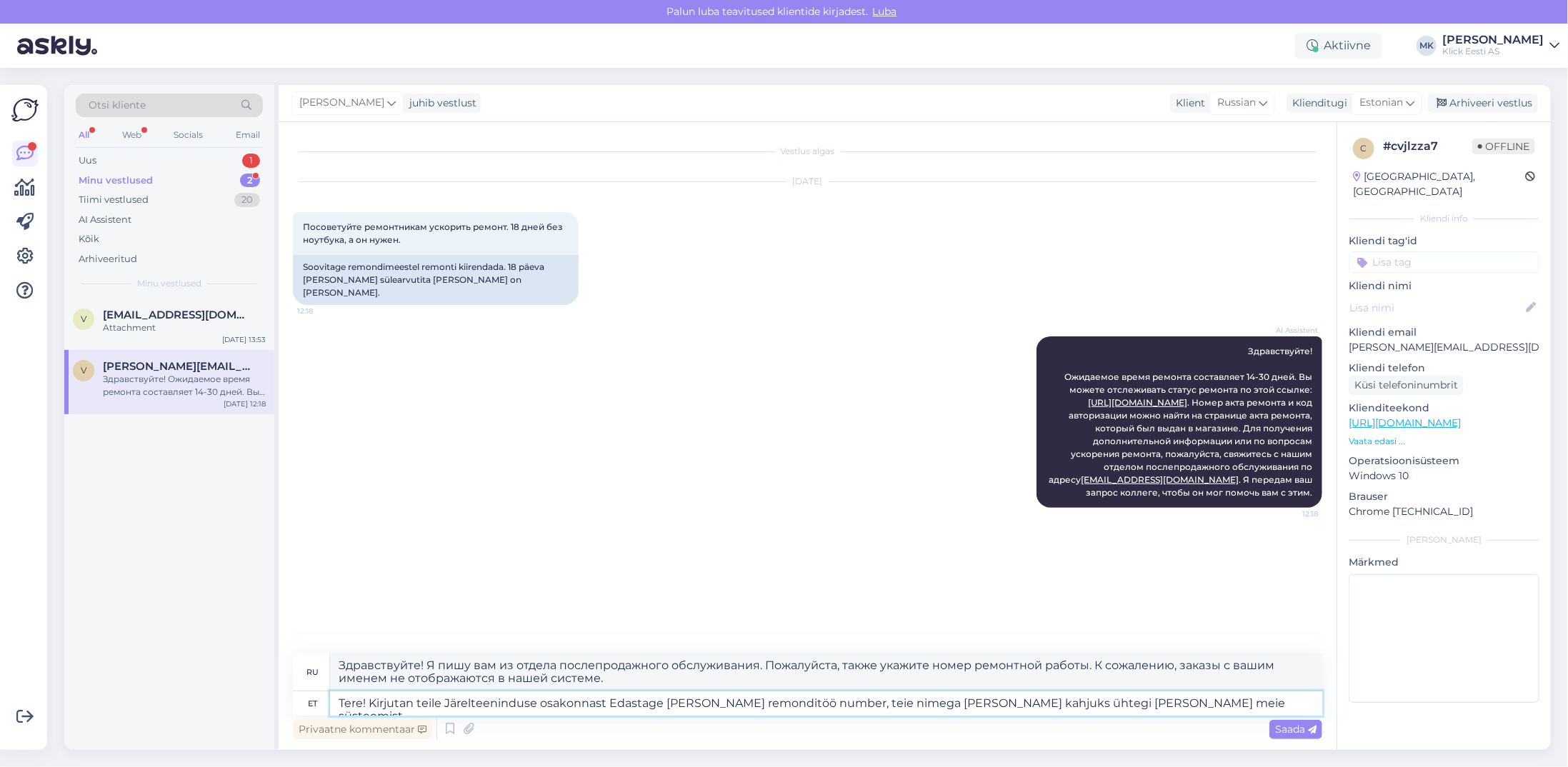
type textarea "Здравствуйте! Я пишу вам из отдела послепродажного обслуживания. Пожалуйста, та…"
type textarea "Tere! Kirjutan teile Järelteeninduse osakonnast nEdastage [PERSON_NAME] remondi…"
type textarea "Здравствуйте! Я пишу вам из отдела послепродажного обслуживания. Пожалуйста, та…"
type textarea "Tere! Kirjutan teile Järelteeninduse osakonnast nüüdEdastage [PERSON_NAME] remo…"
type textarea "Здравствуйте! Я пишу вам из отдела послепродажного обслуживания. Пожалуйста, та…"
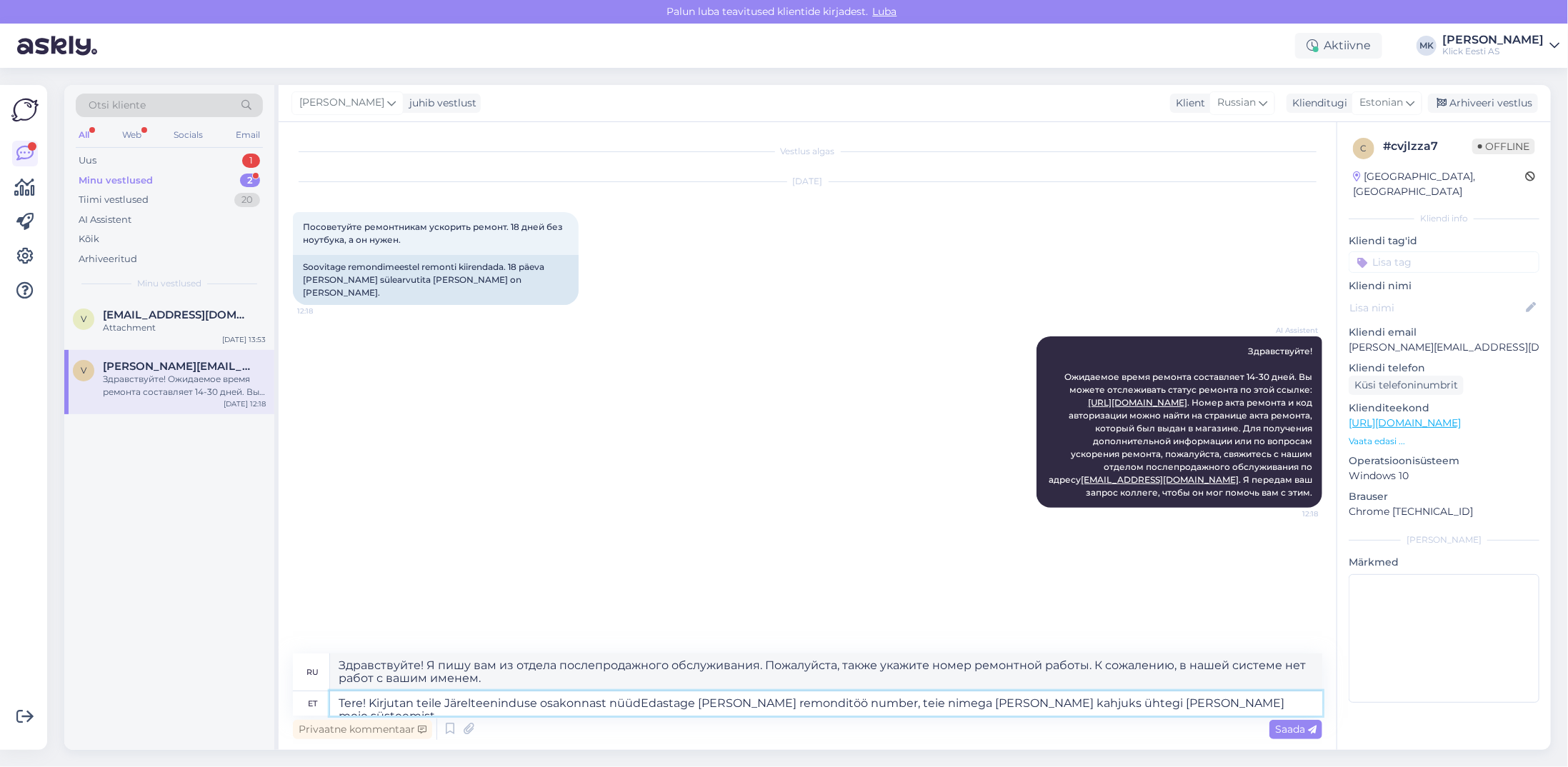
type textarea "Tere! Kirjutan teile Järelteeninduse osakonnast nüüd.Edastage [PERSON_NAME] rem…"
type textarea "Здравствуйте! Пишу вам из отдела послепродажного обслуживания. Также укажите, п…"
type textarea "Tere! Kirjutan teile Järelteeninduse osakonnast nüüd. Edastage [PERSON_NAME] re…"
type textarea "Здравствуйте! Пишу вам из отдела послепродажного обслуживания. Также укажите но…"
type textarea "Tere! Kirjutan teile Järelteeninduse osakonnast nüüd. Edastage [PERSON_NAME] re…"
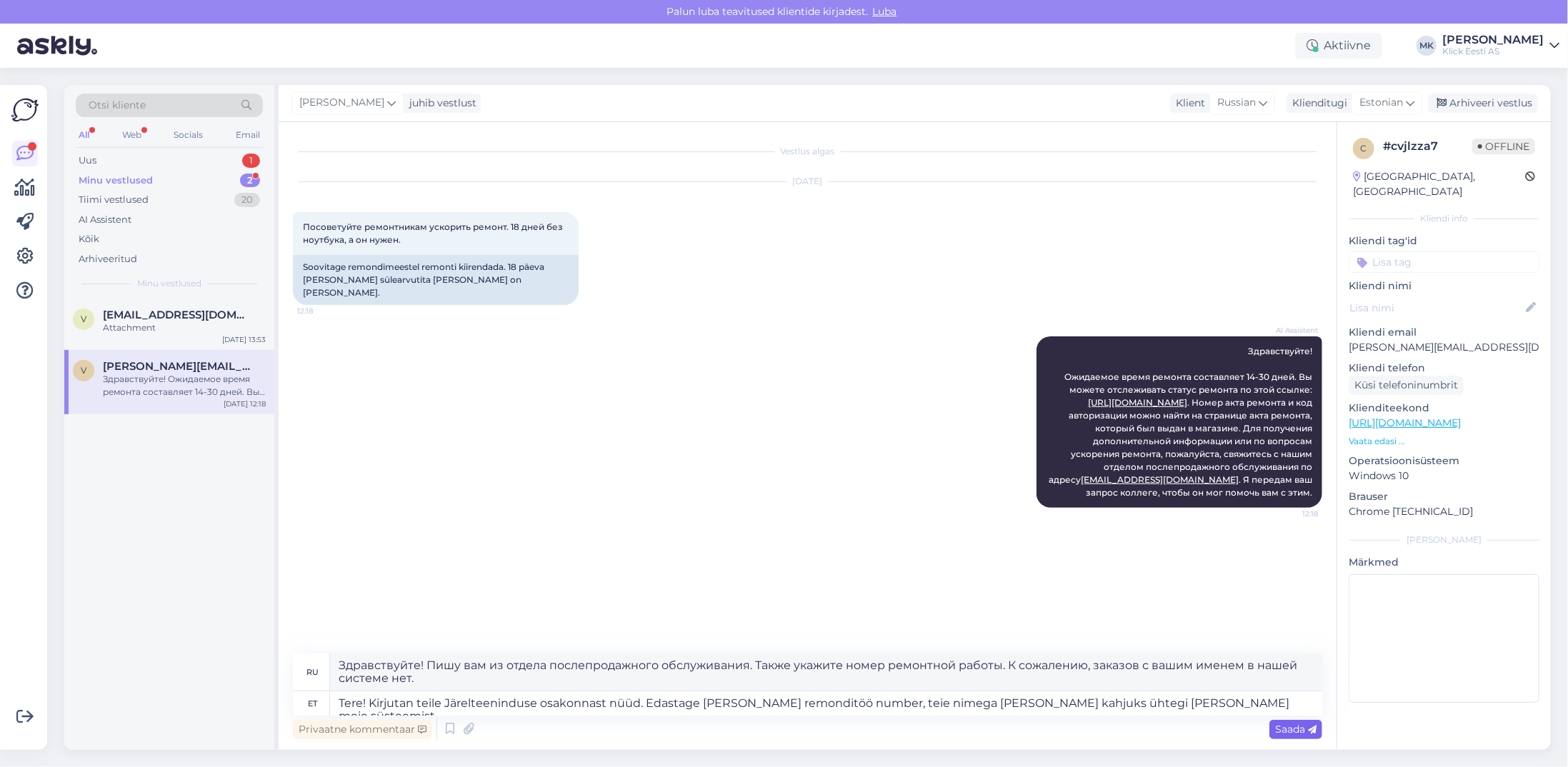
click at [1290, 729] on span "Saada" at bounding box center [1296, 729] width 41 height 13
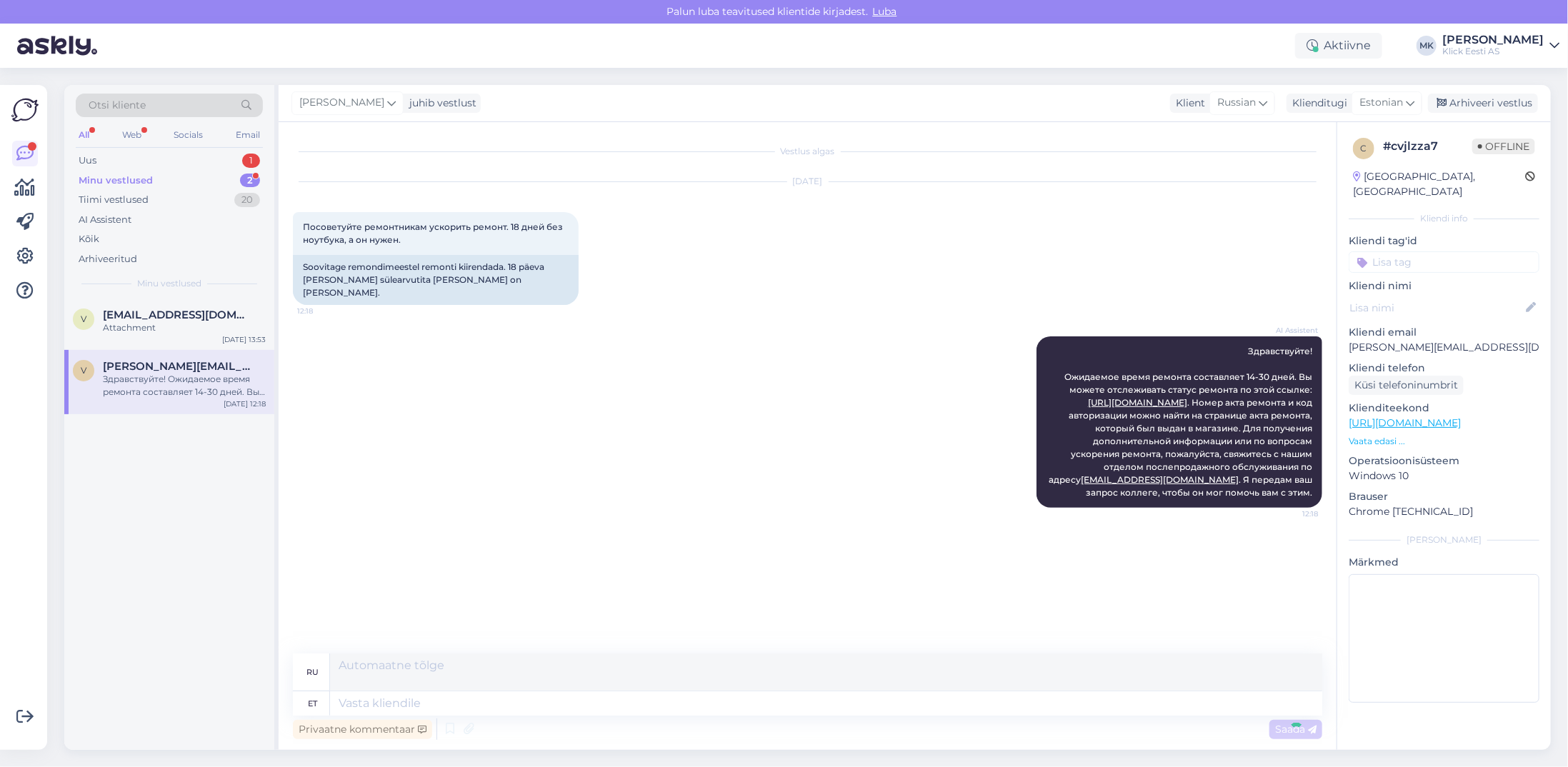
scroll to position [6, 0]
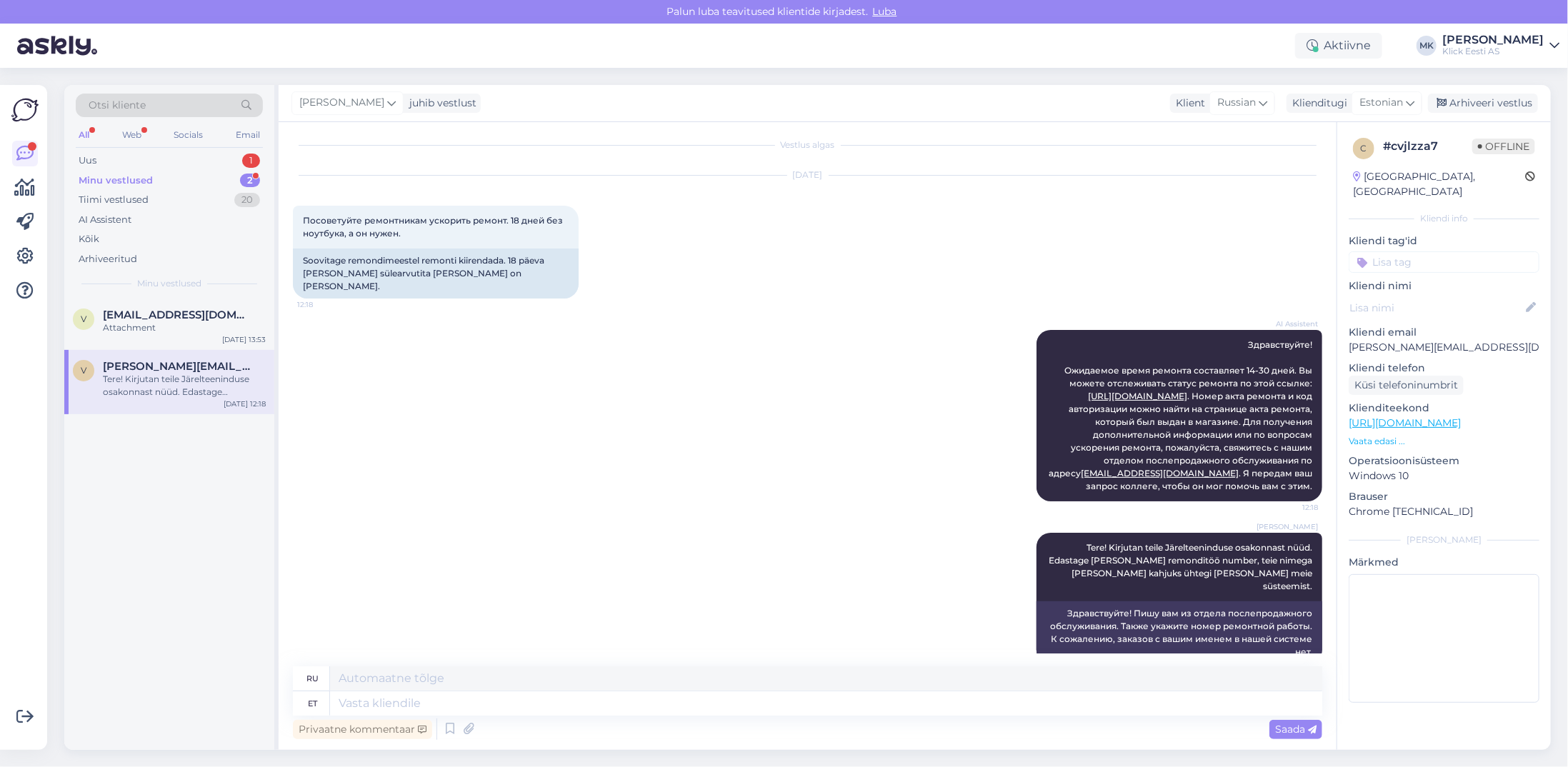
click at [140, 179] on div "Minu vestlused" at bounding box center [115, 181] width 75 height 14
click at [120, 180] on div "Minu vestlused" at bounding box center [115, 181] width 75 height 14
click at [183, 321] on div "Tere! Kirjutan teile Järelteeninduse osakonnast nüüd. Edastage [PERSON_NAME] re…" at bounding box center [184, 334] width 163 height 26
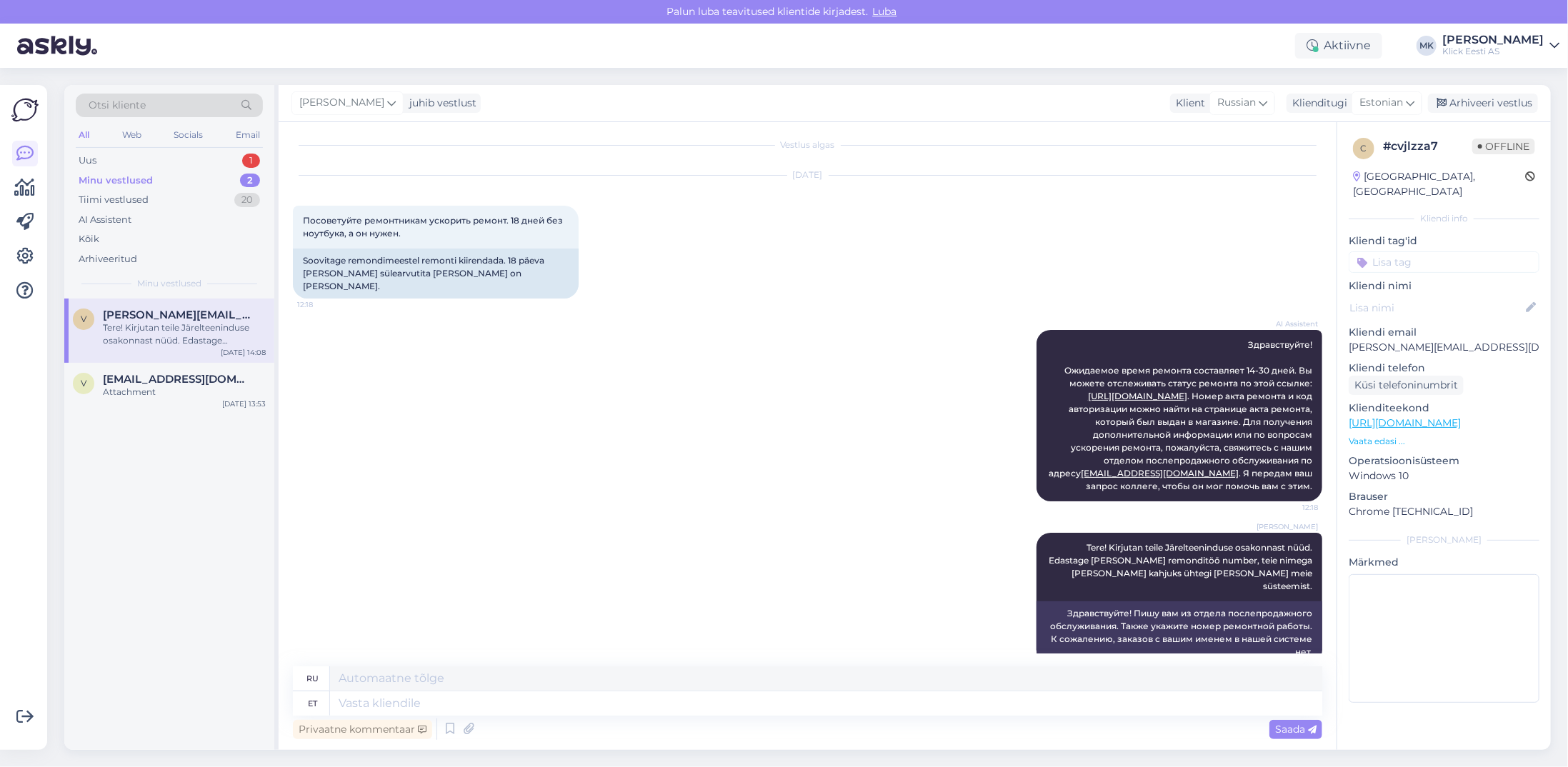
click at [114, 177] on div "Minu vestlused" at bounding box center [115, 181] width 75 height 14
click at [146, 182] on div "Minu vestlused" at bounding box center [115, 181] width 75 height 14
click at [171, 378] on span "[EMAIL_ADDRESS][DOMAIN_NAME]" at bounding box center [176, 379] width 149 height 13
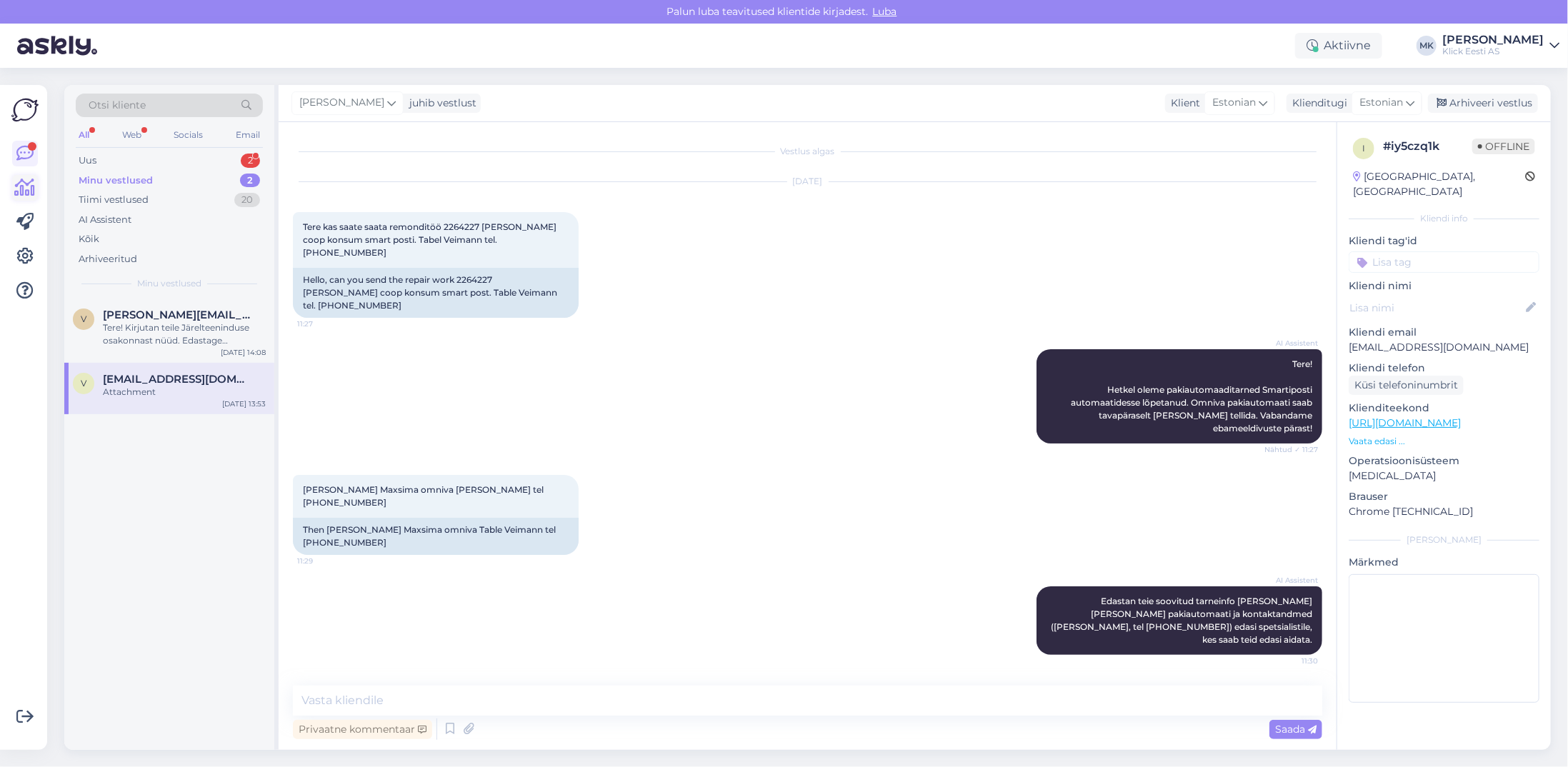
click at [23, 192] on icon at bounding box center [25, 187] width 21 height 17
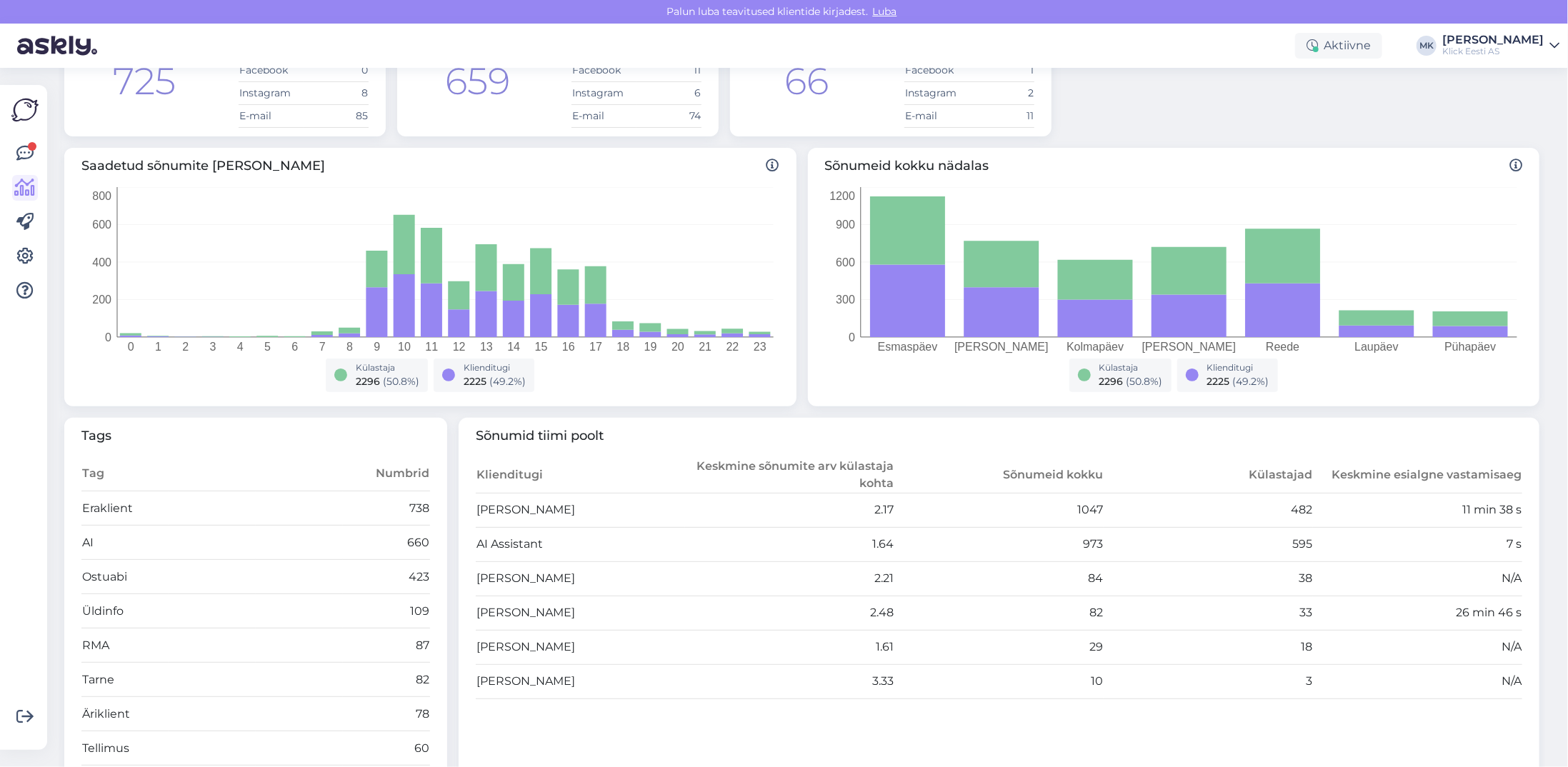
scroll to position [143, 0]
click at [21, 151] on icon at bounding box center [24, 153] width 17 height 17
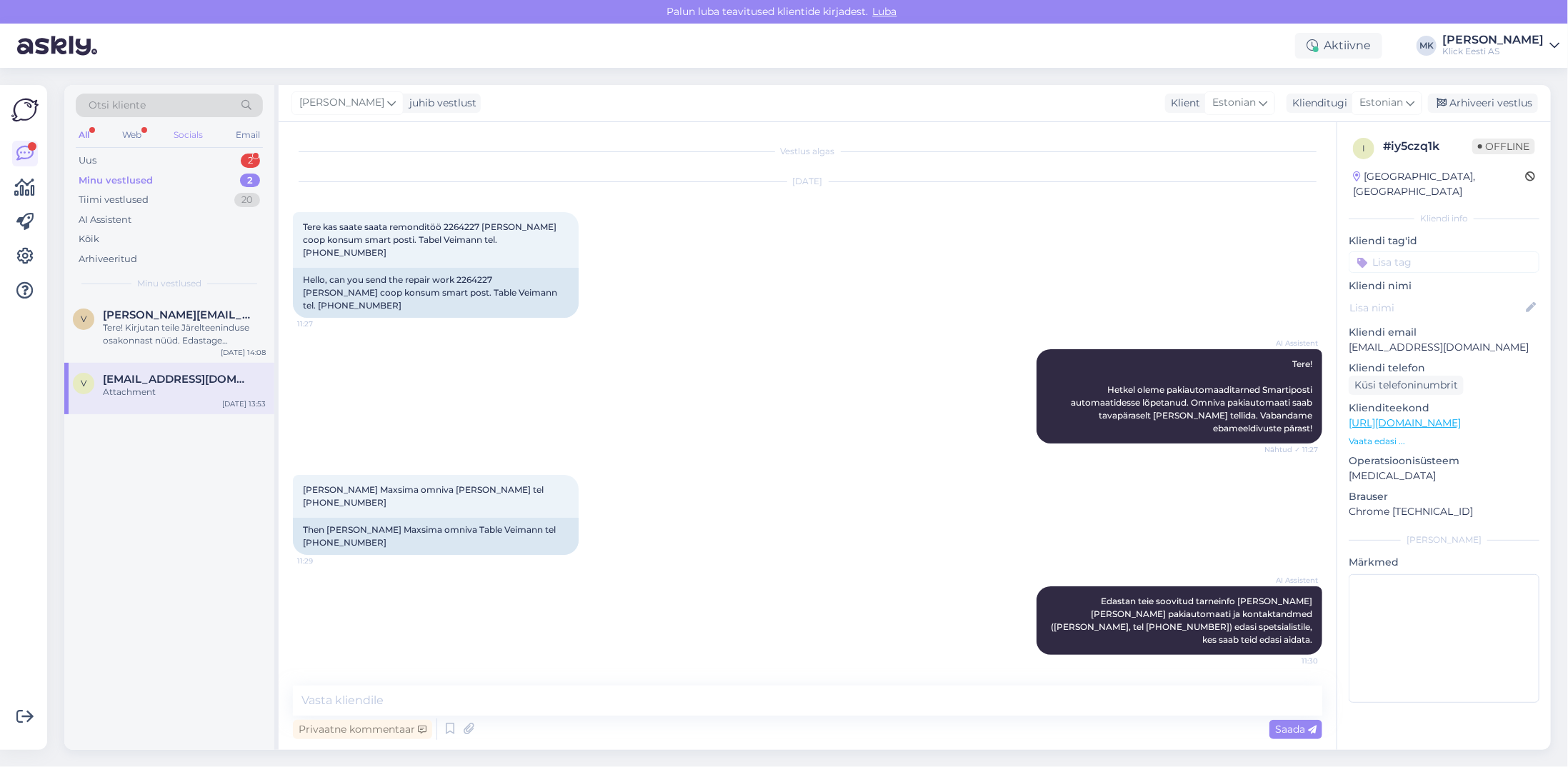
click at [182, 130] on div "Socials" at bounding box center [188, 135] width 35 height 19
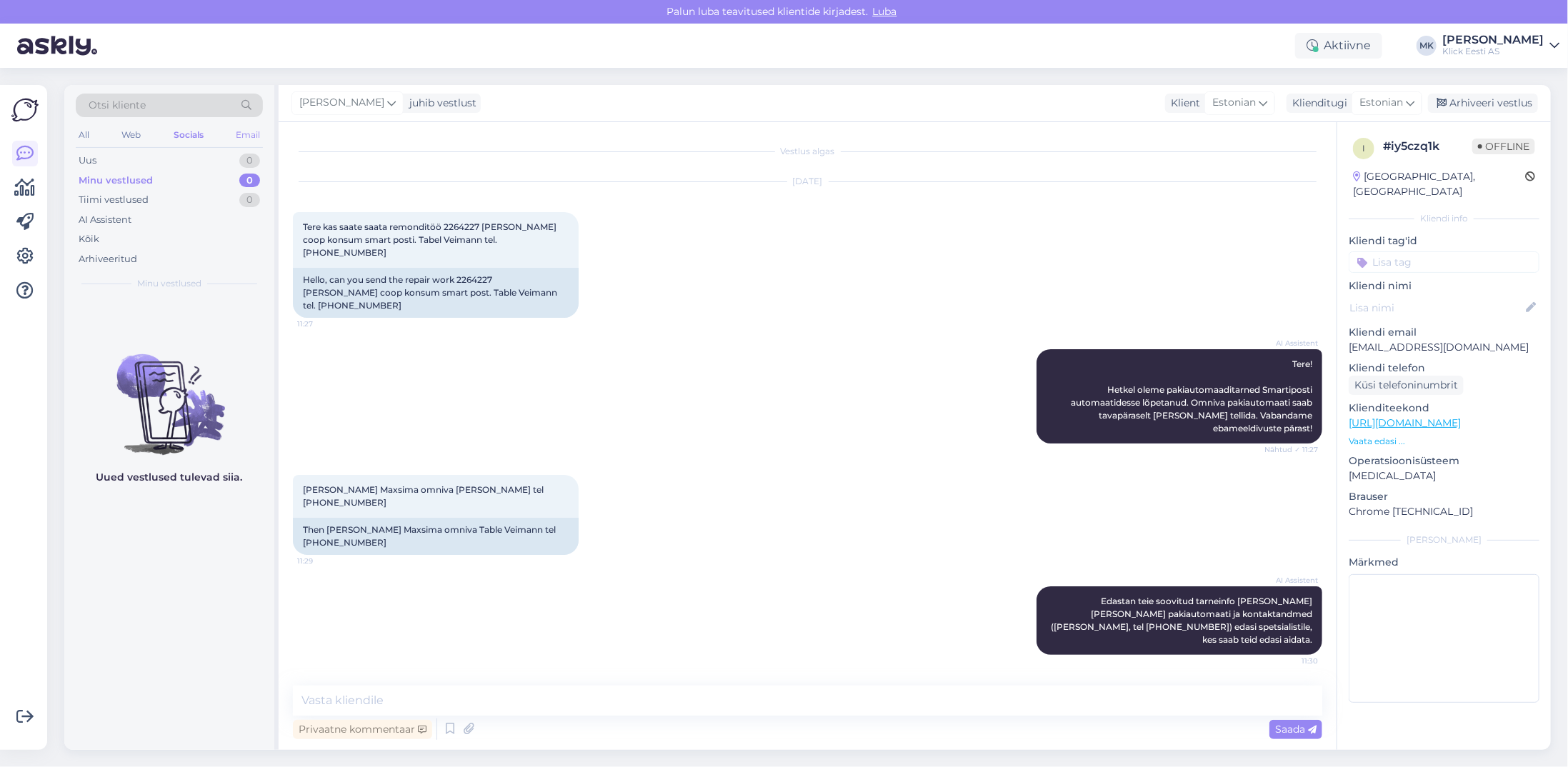
click at [261, 132] on div "Email" at bounding box center [248, 135] width 30 height 19
click at [104, 266] on div "Arhiveeritud" at bounding box center [169, 259] width 187 height 20
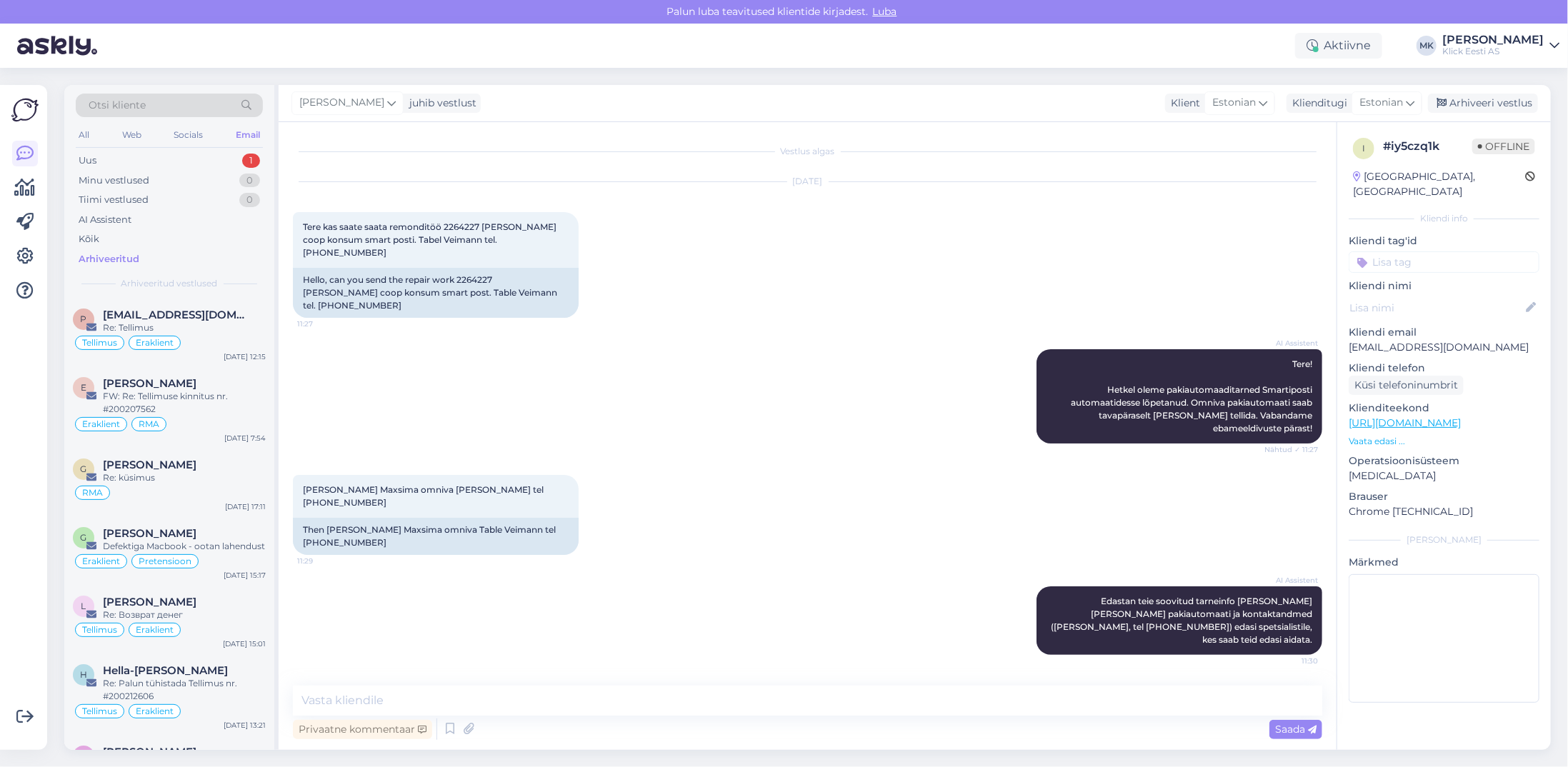
click at [122, 105] on span "Otsi kliente" at bounding box center [116, 105] width 57 height 15
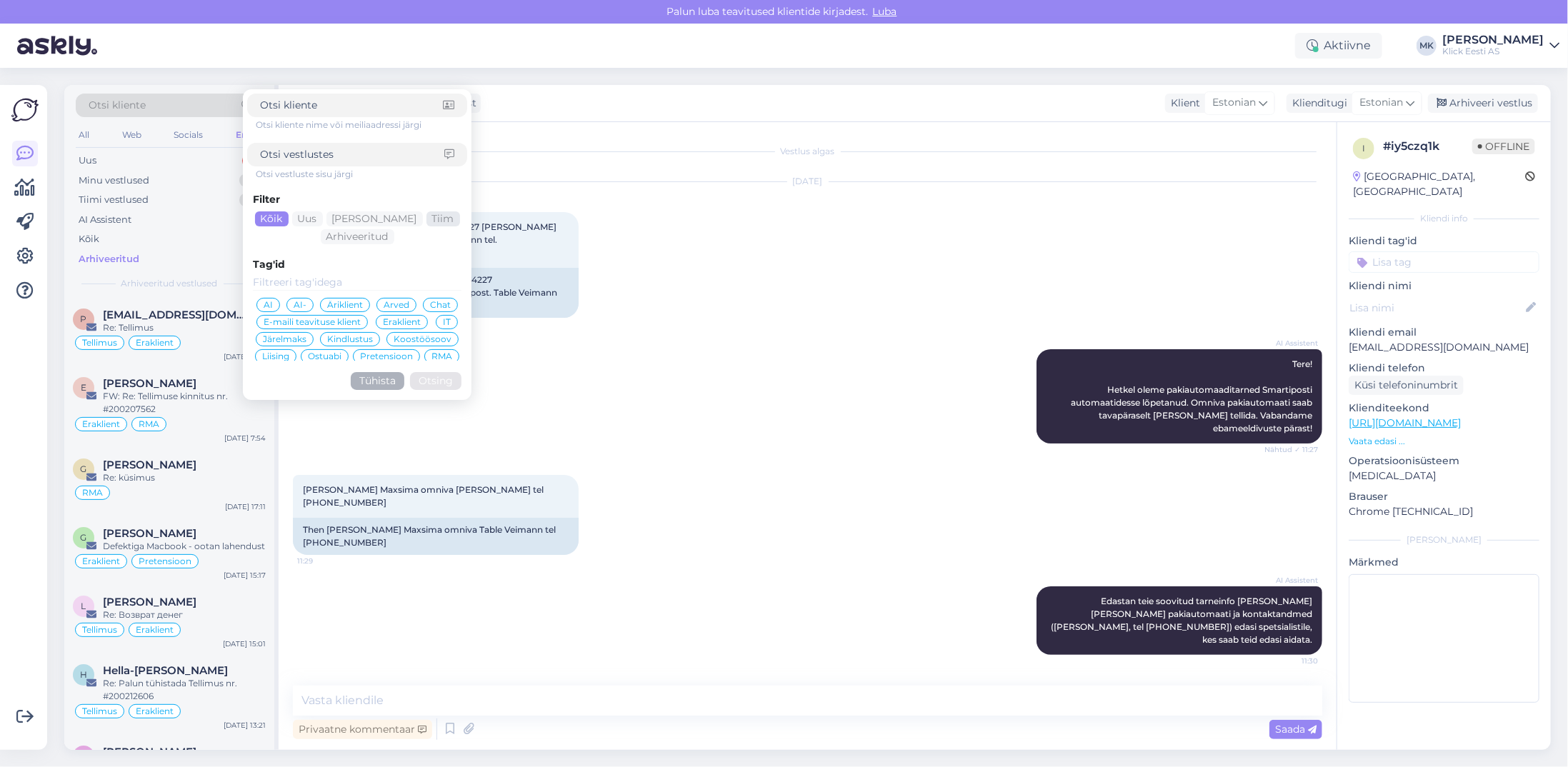
click at [433, 217] on div "Tiim" at bounding box center [443, 219] width 33 height 15
click at [341, 302] on span "Äriklient" at bounding box center [345, 305] width 36 height 9
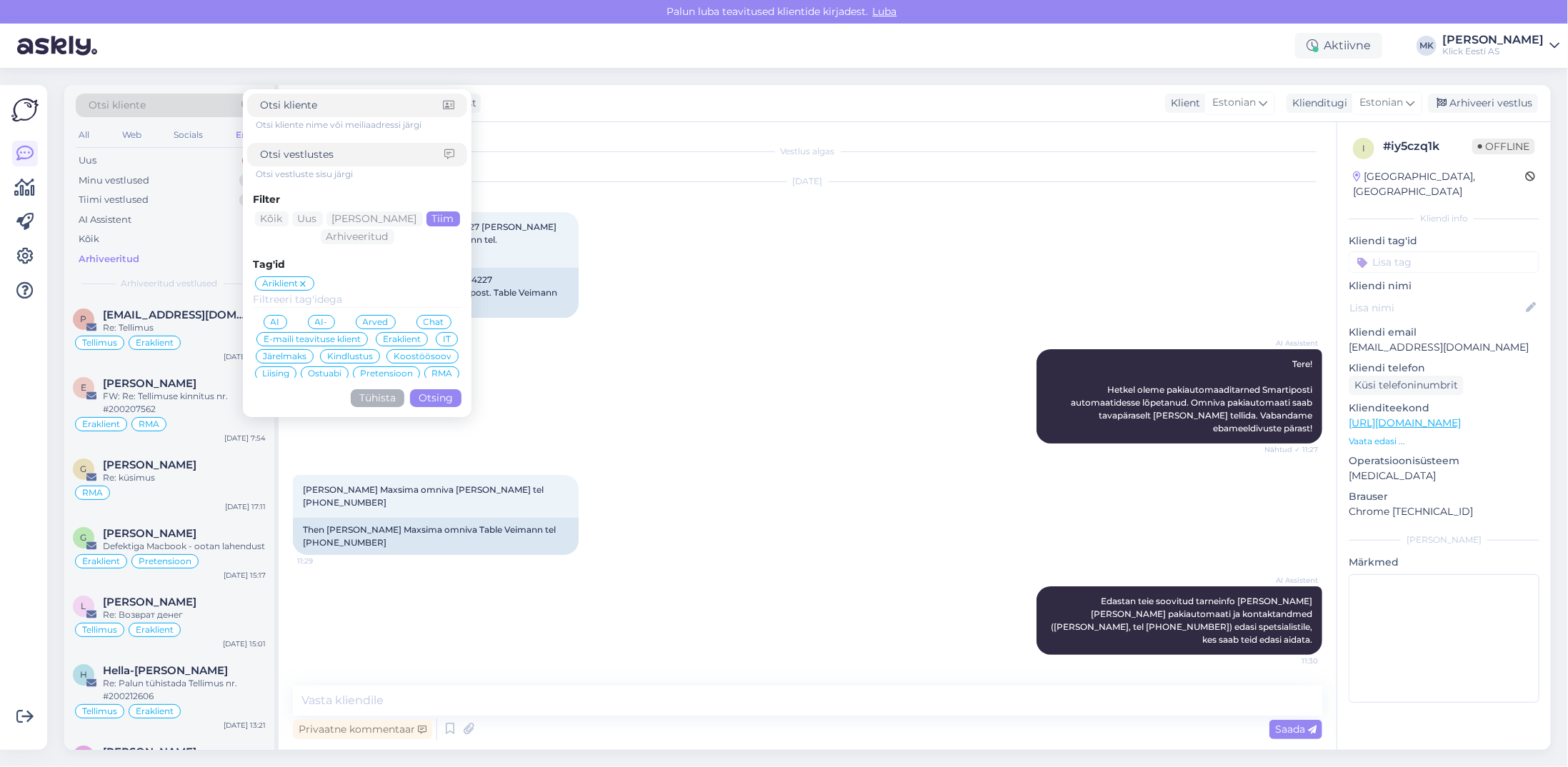
click at [437, 402] on button "Otsing" at bounding box center [436, 399] width 51 height 18
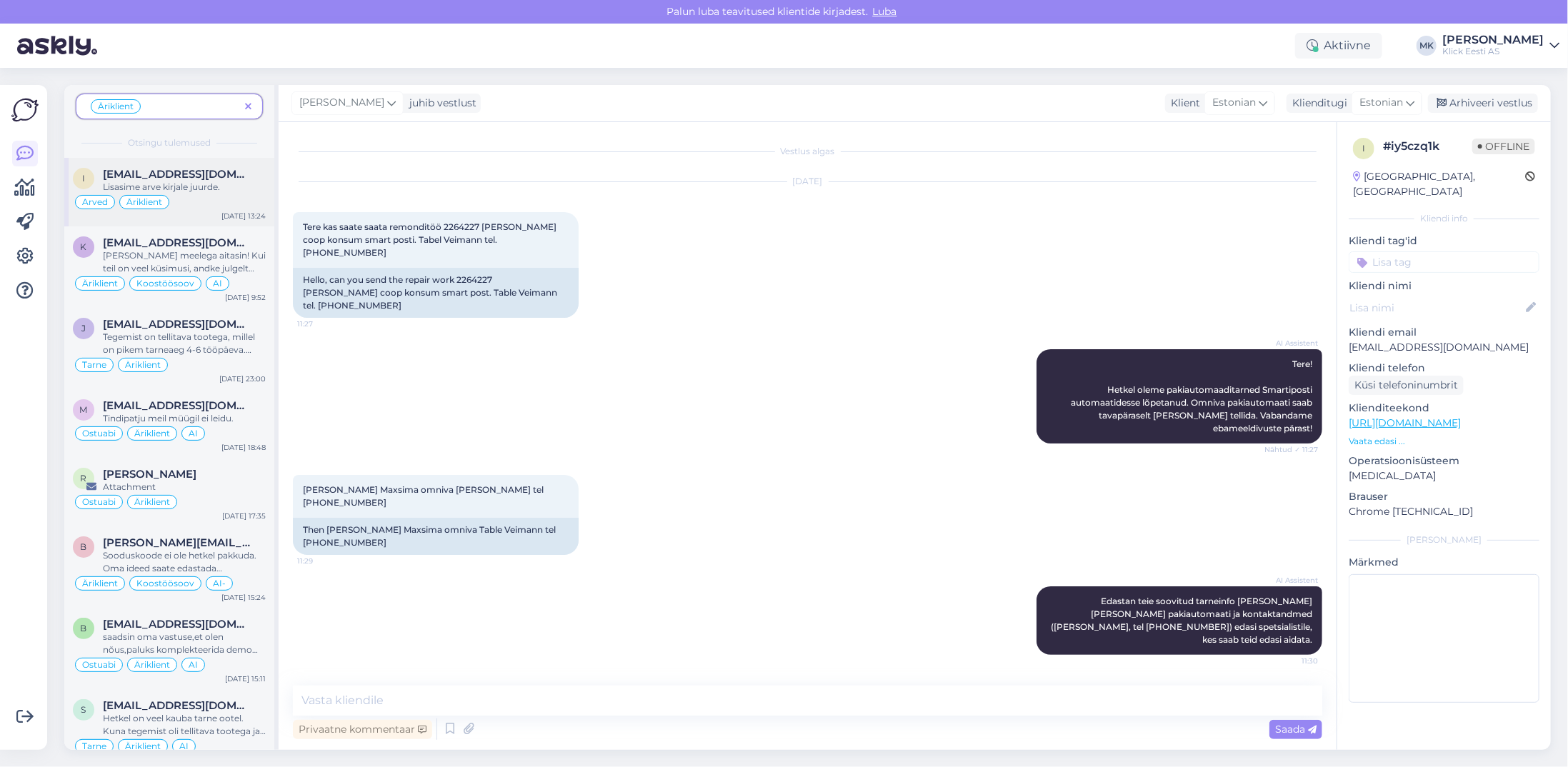
click at [158, 175] on span "[EMAIL_ADDRESS][DOMAIN_NAME]" at bounding box center [176, 175] width 149 height 13
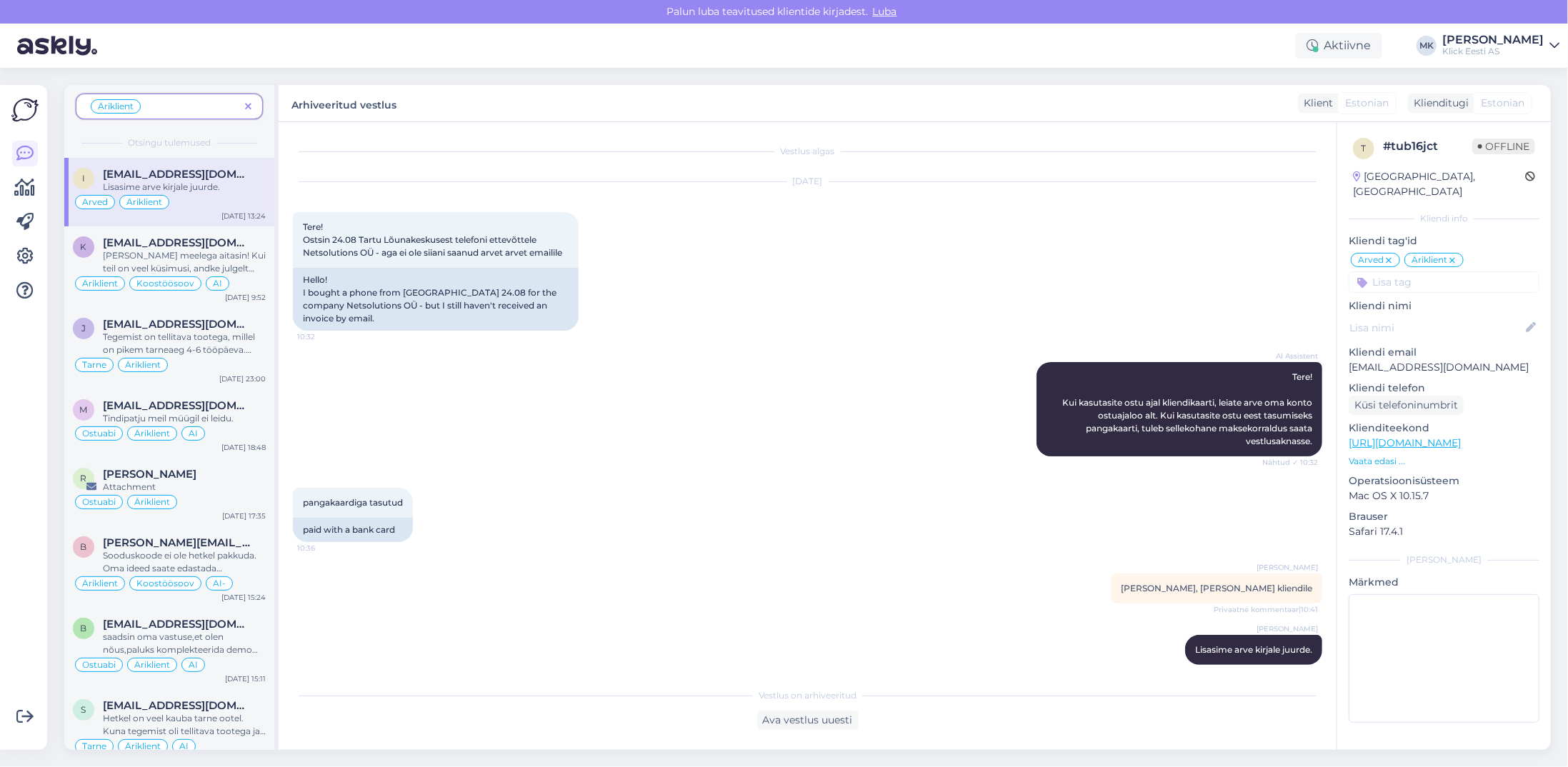
scroll to position [75, 0]
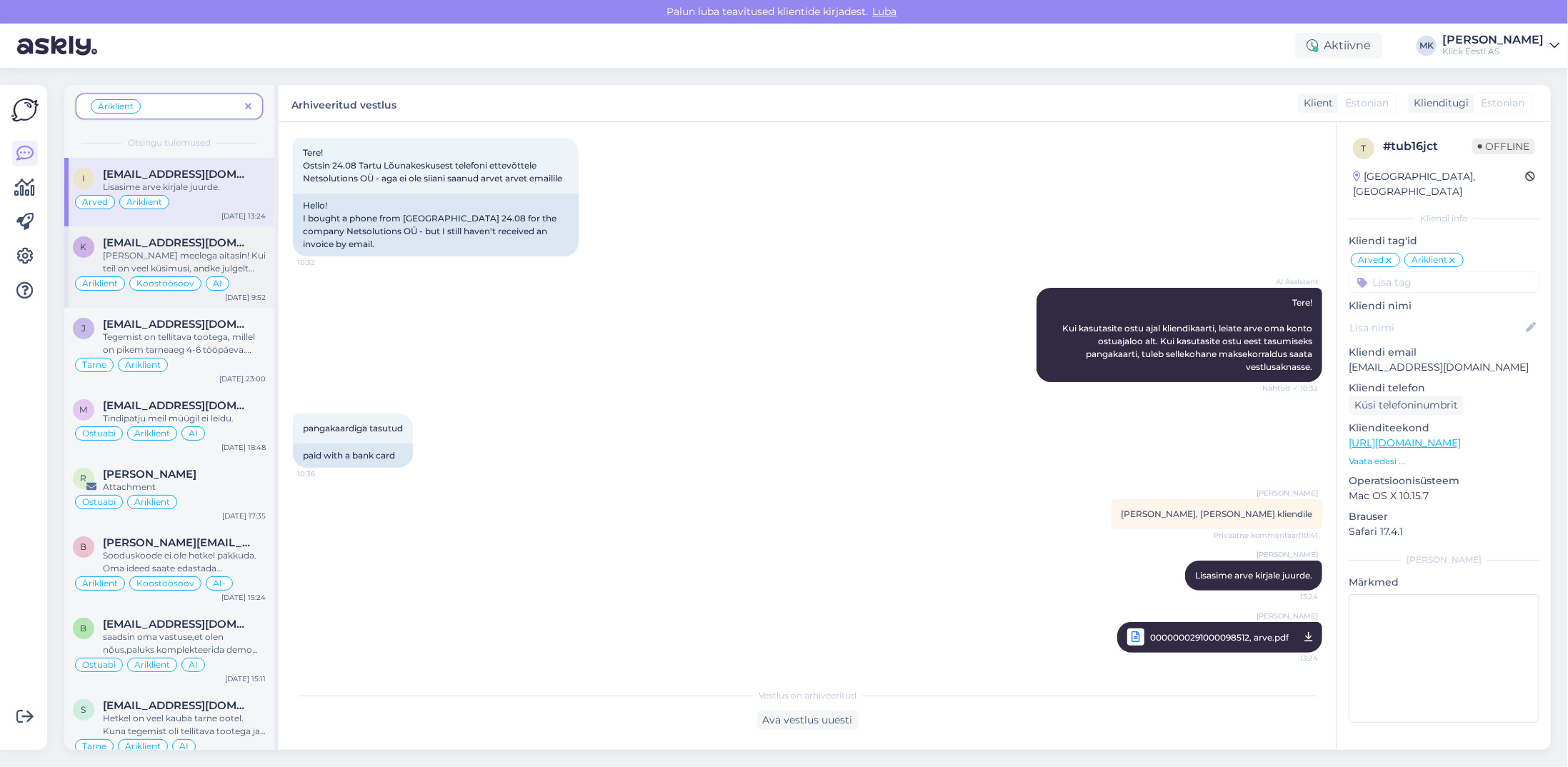
click at [184, 268] on div "[PERSON_NAME] meelega aitasin! Kui teil on veel küsimusi, andke julgelt teada." at bounding box center [184, 262] width 163 height 26
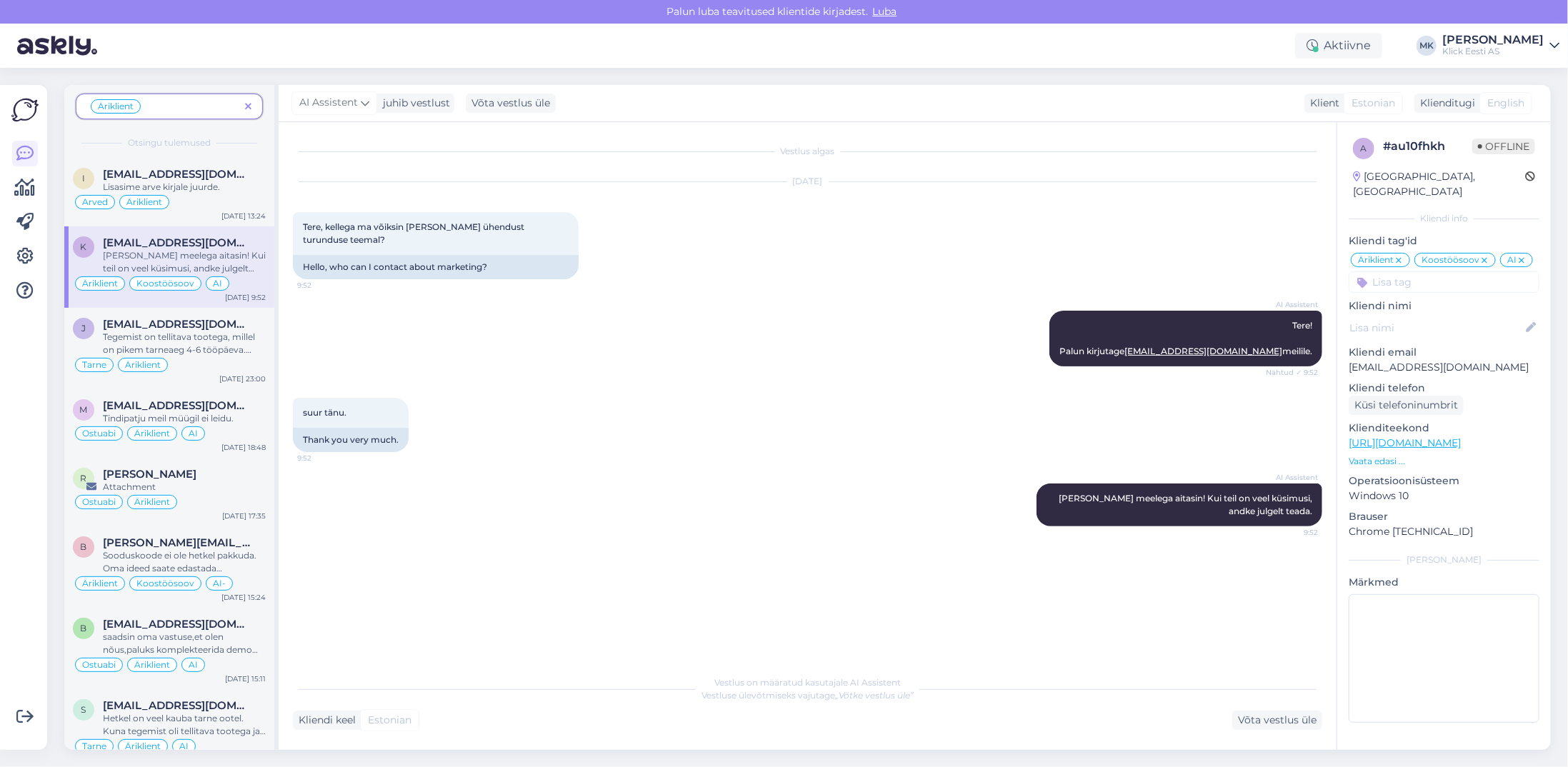
scroll to position [0, 0]
click at [232, 331] on div "Tegemist on tellitava tootega, millel on pikem tarneaeg 4-6 tööpäeva. Printer j…" at bounding box center [184, 343] width 163 height 26
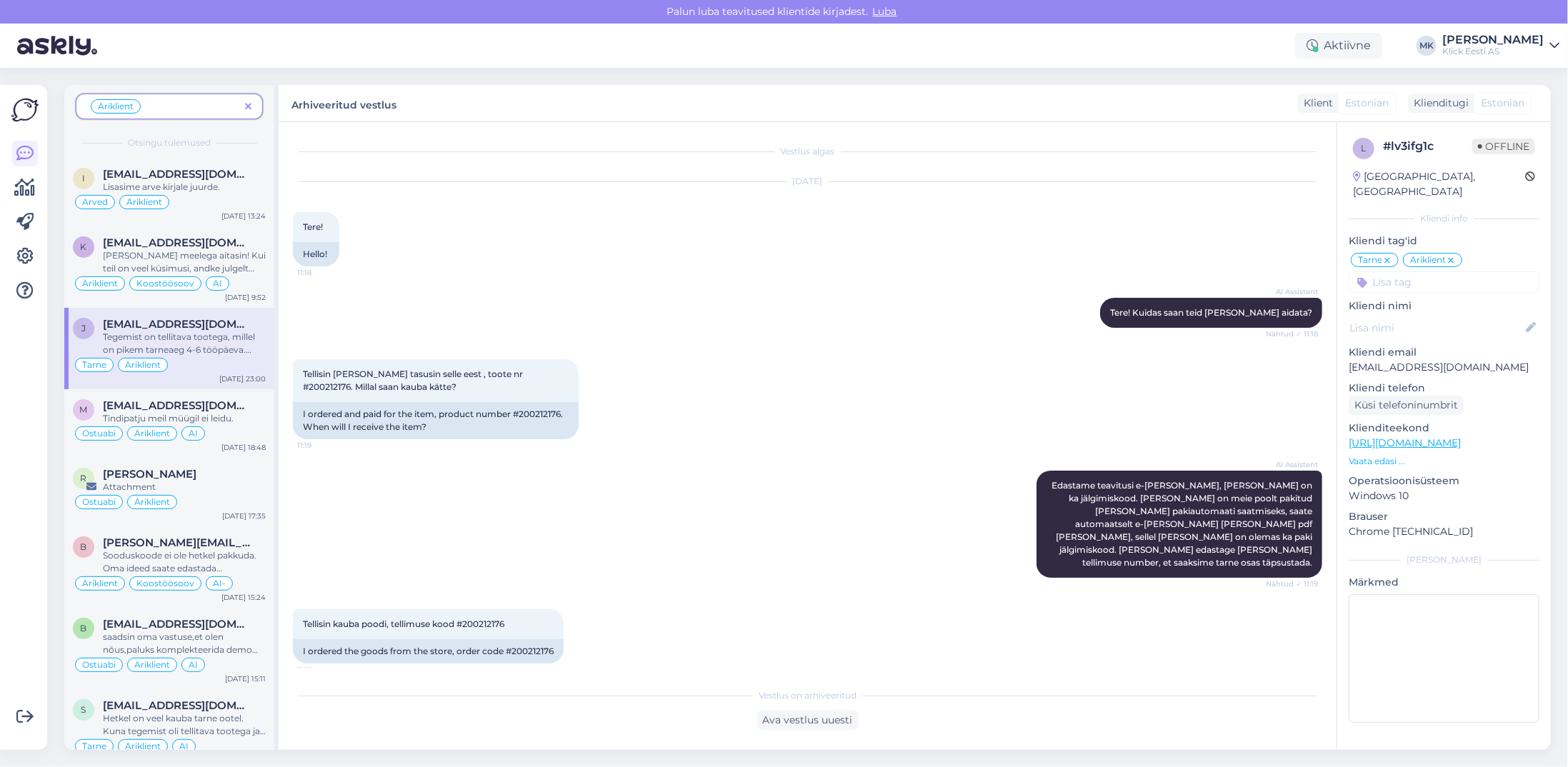
scroll to position [288, 0]
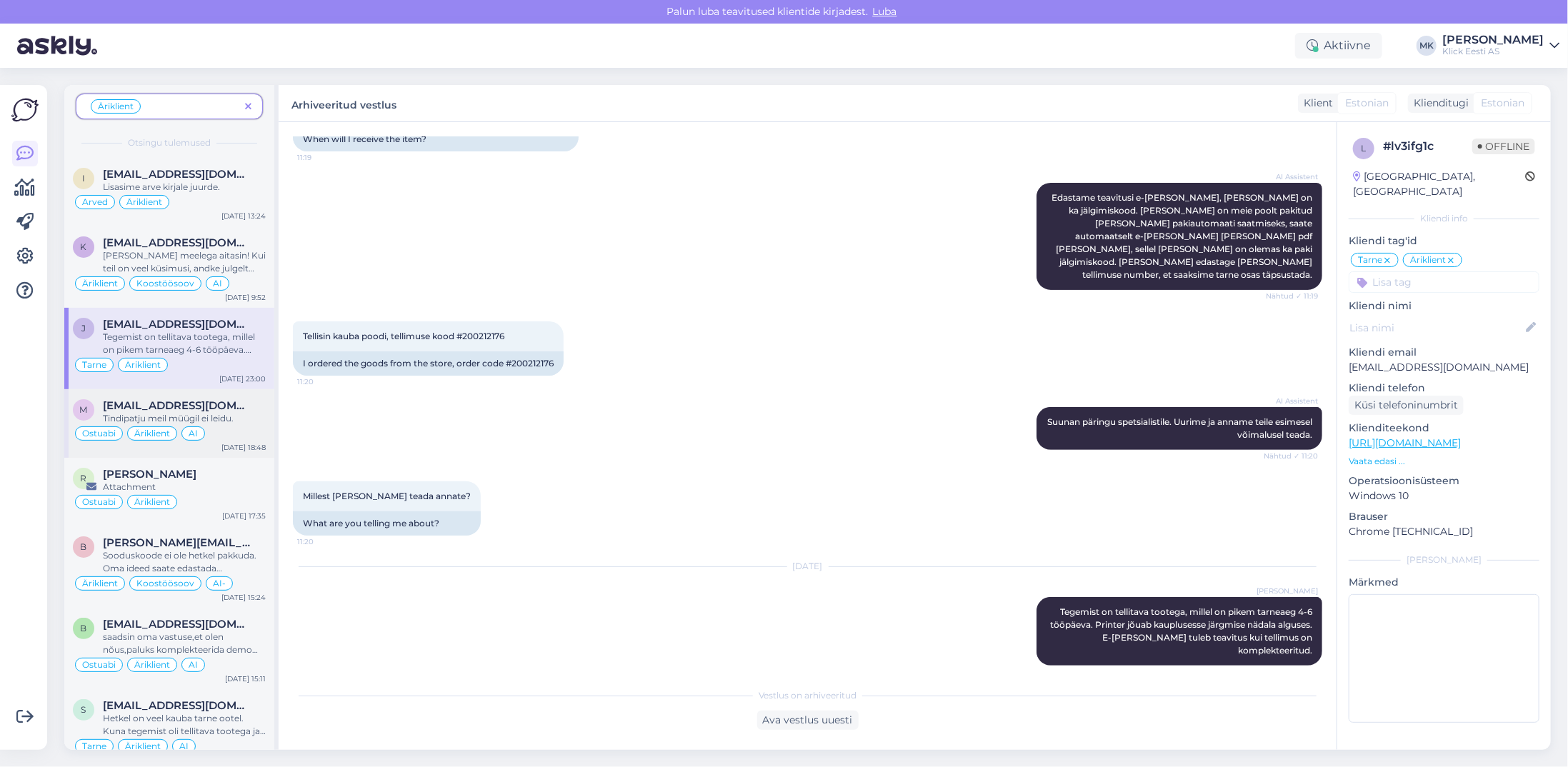
click at [221, 412] on div "Tindipatju meil müügil ei leidu." at bounding box center [184, 419] width 163 height 13
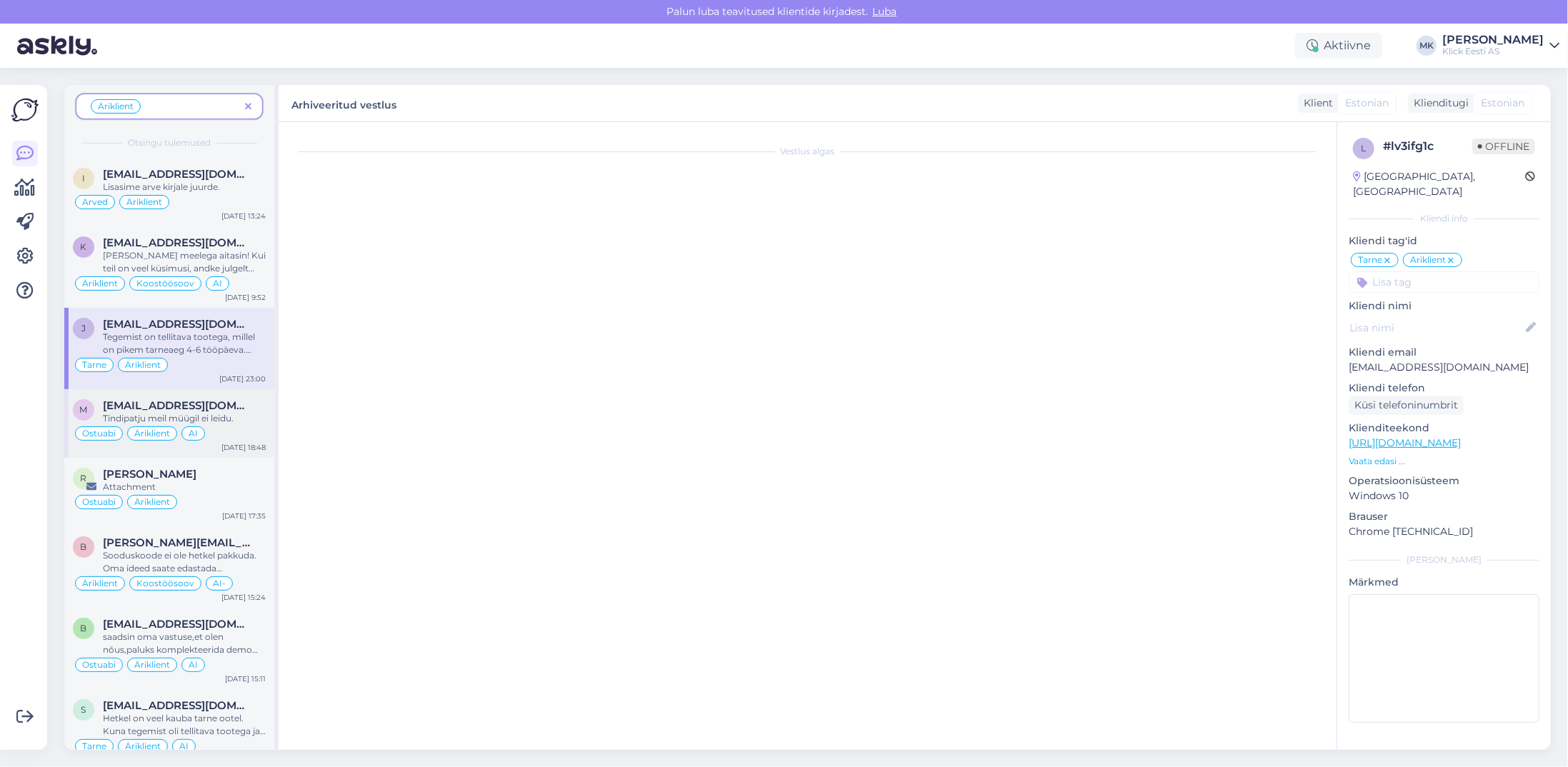
scroll to position [157, 0]
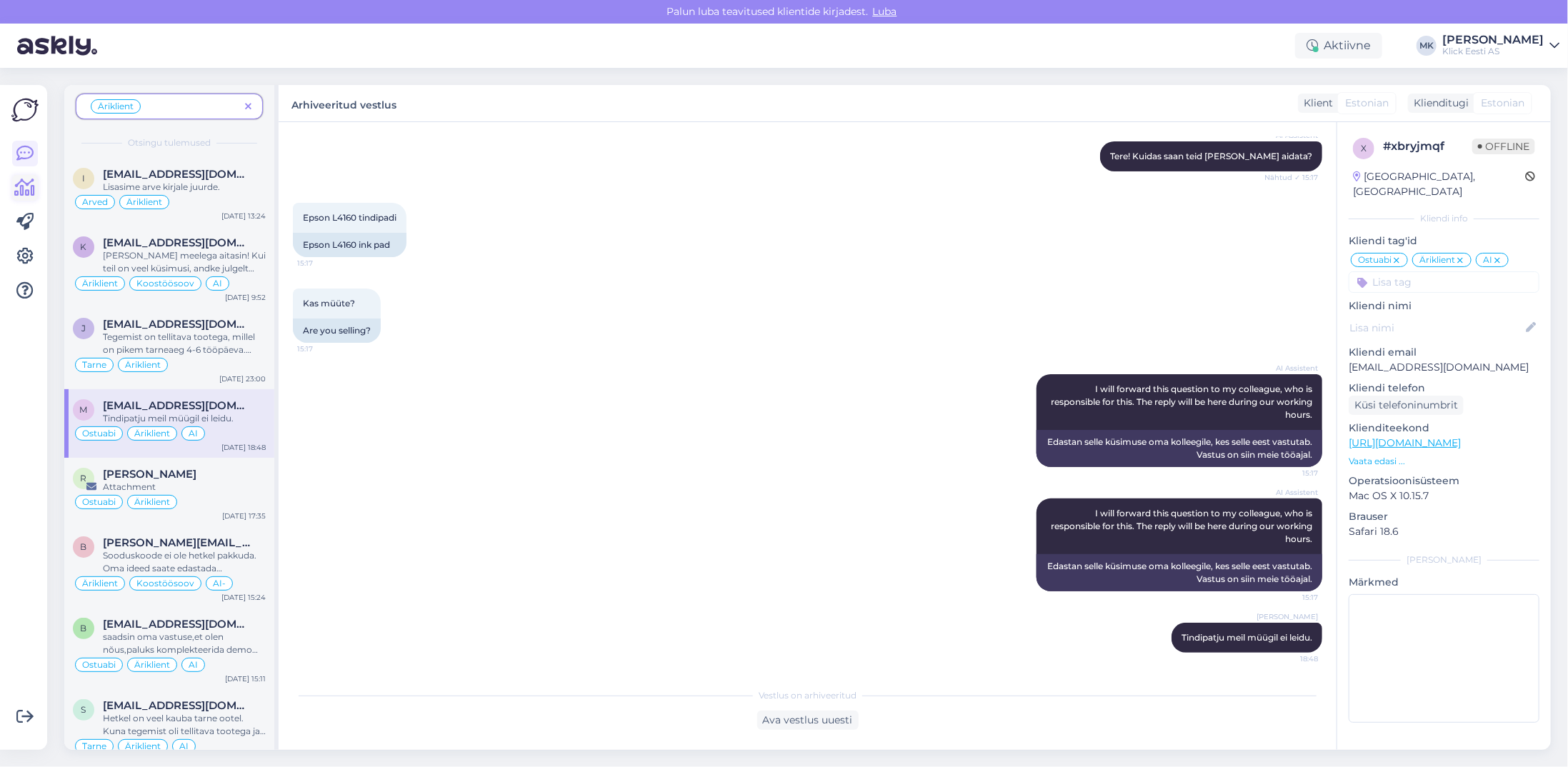
click at [36, 191] on link at bounding box center [24, 187] width 26 height 26
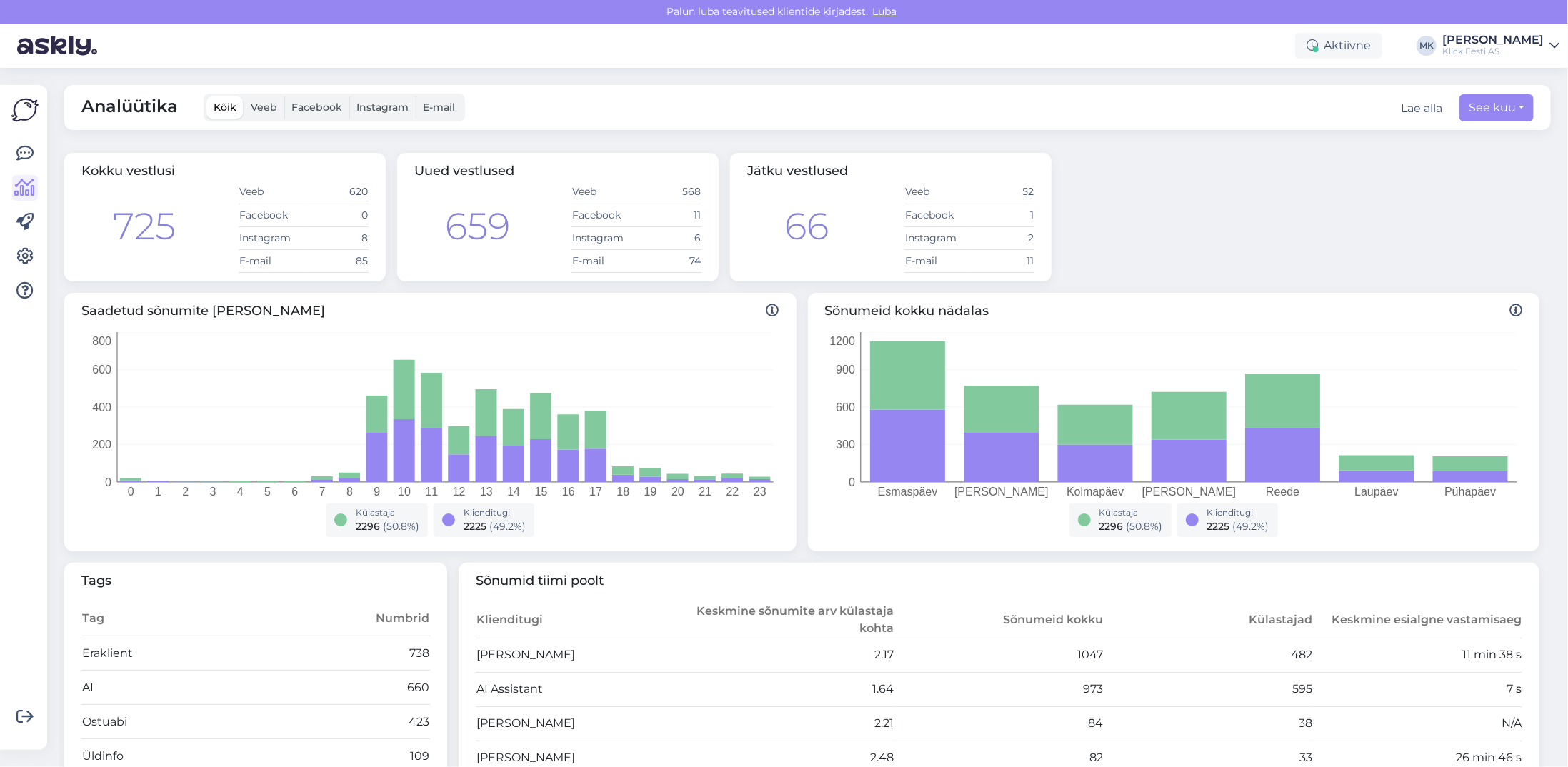
click at [57, 48] on img at bounding box center [57, 45] width 80 height 44
click at [1494, 50] on div "Klick Eesti AS" at bounding box center [1492, 51] width 102 height 12
click at [1441, 143] on div "Logi välja" at bounding box center [1432, 146] width 255 height 26
